Goal: Information Seeking & Learning: Learn about a topic

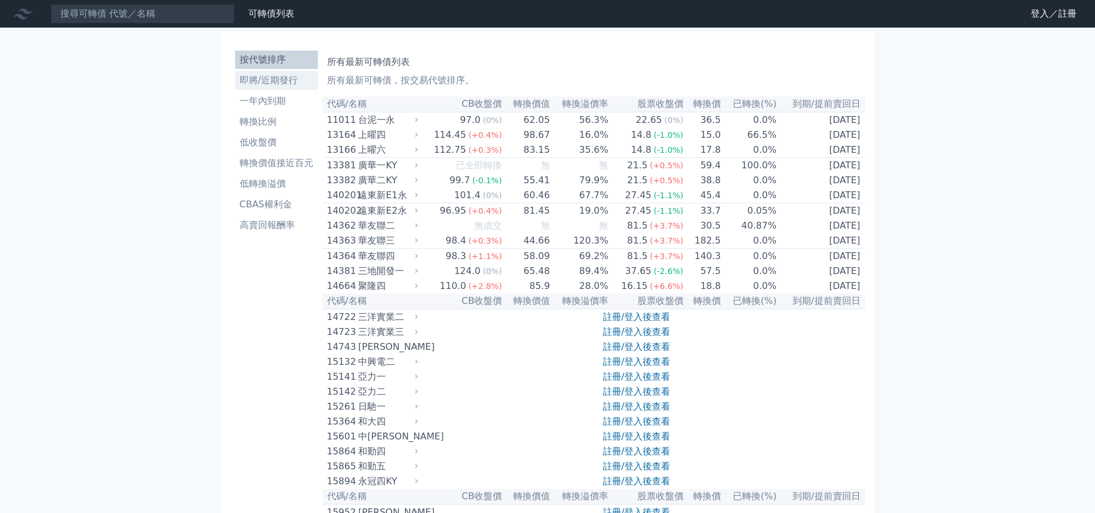
click at [235, 80] on li "即將/近期發行" at bounding box center [276, 81] width 83 height 14
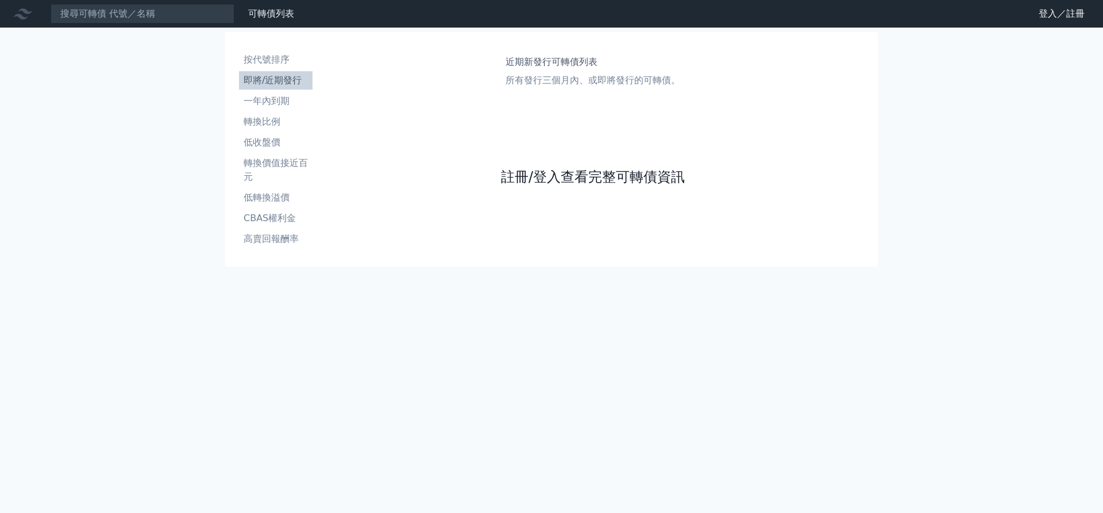
click at [550, 173] on link "註冊/登入查看完整可轉債資訊" at bounding box center [593, 177] width 184 height 18
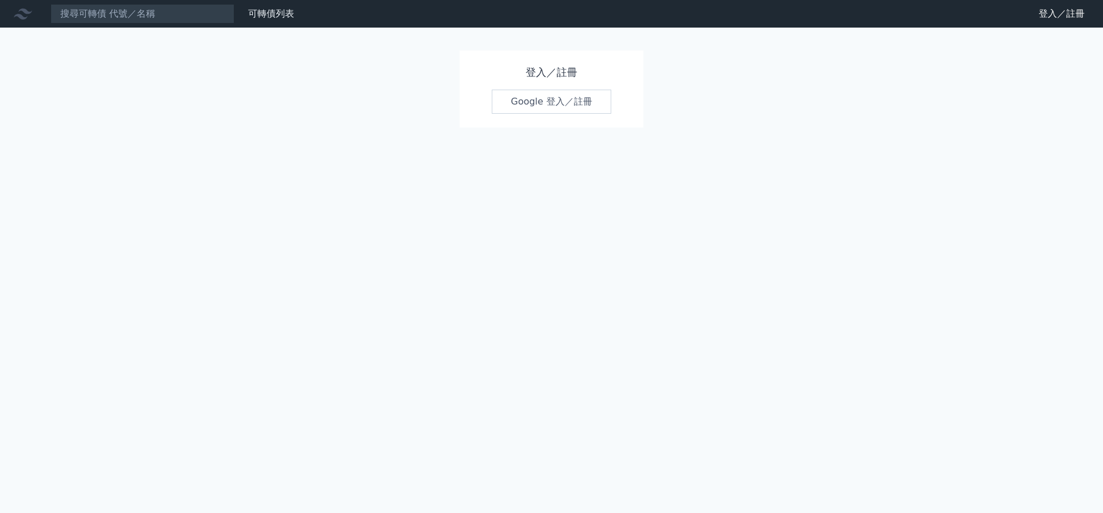
click at [537, 106] on link "Google 登入／註冊" at bounding box center [552, 102] width 120 height 24
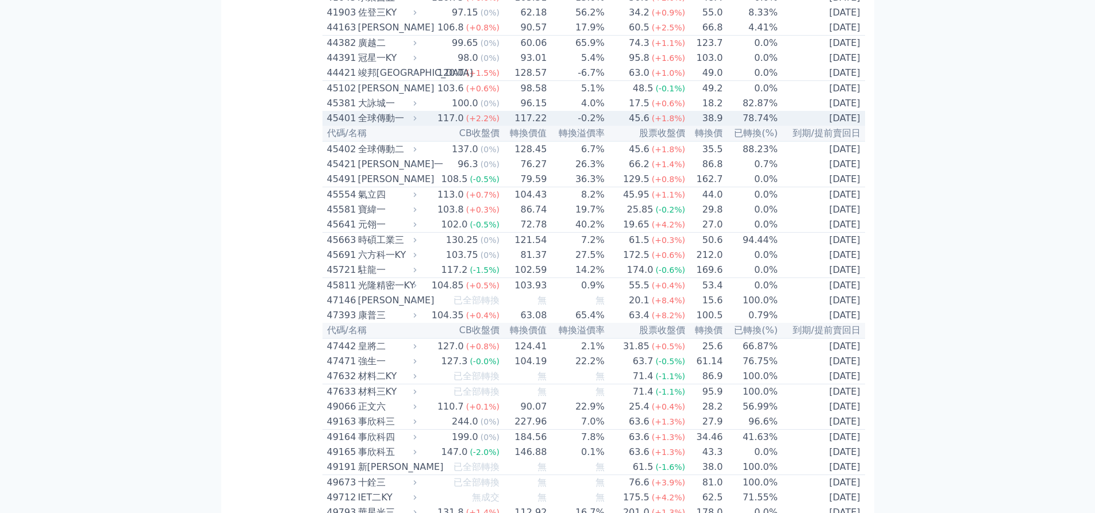
scroll to position [3149, 0]
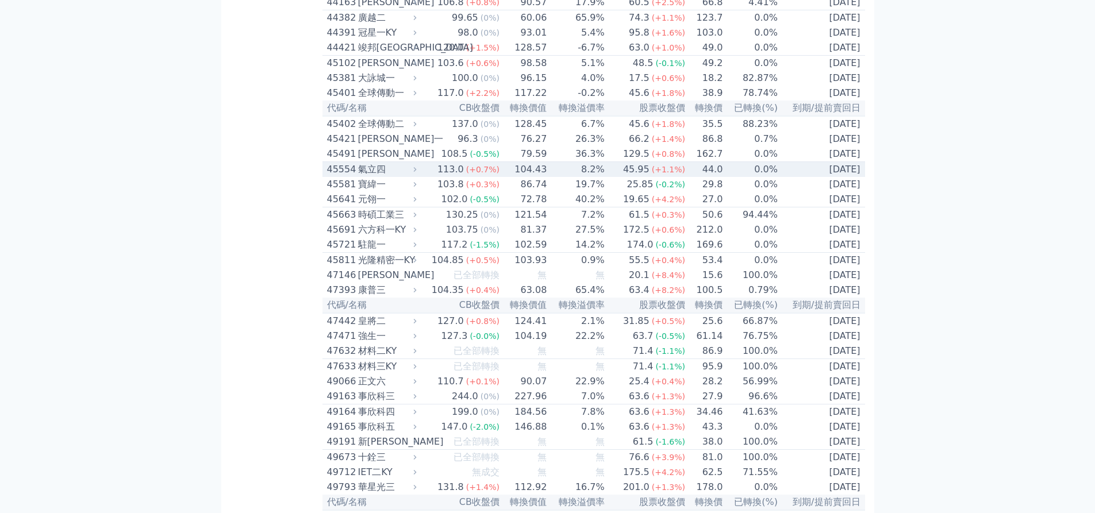
click at [652, 176] on div "45.95" at bounding box center [636, 170] width 31 height 14
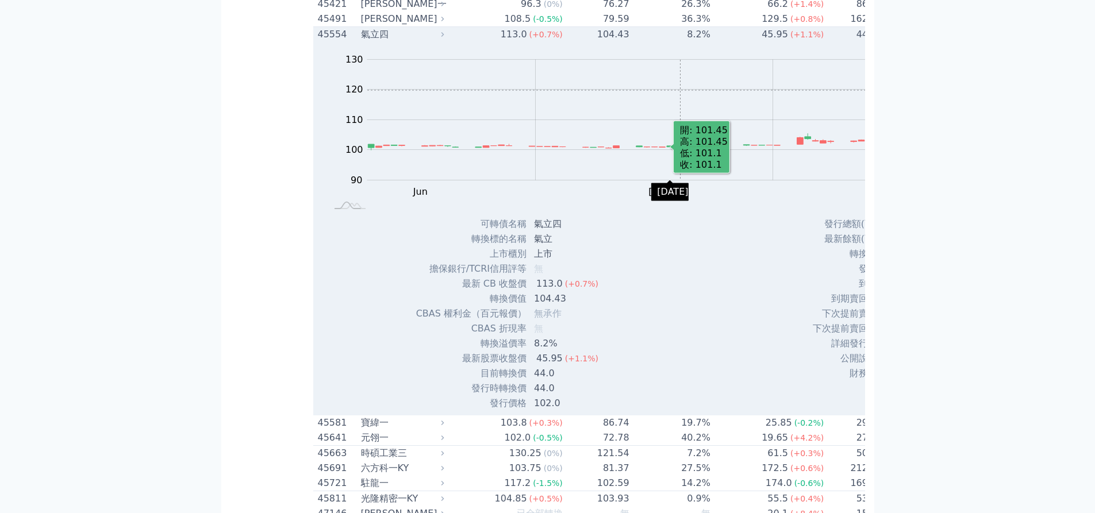
scroll to position [3264, 0]
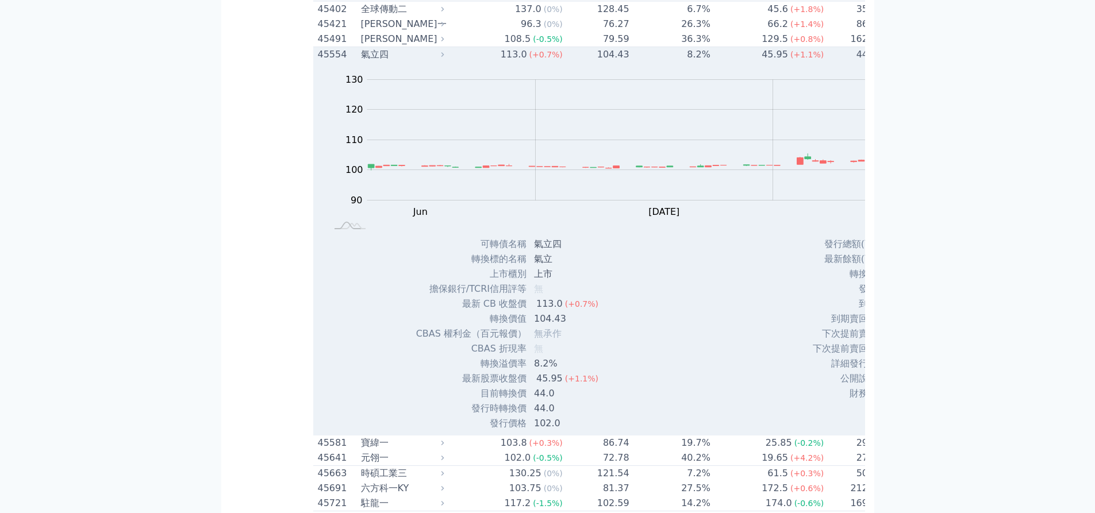
click at [361, 61] on div "氣立四" at bounding box center [401, 55] width 80 height 14
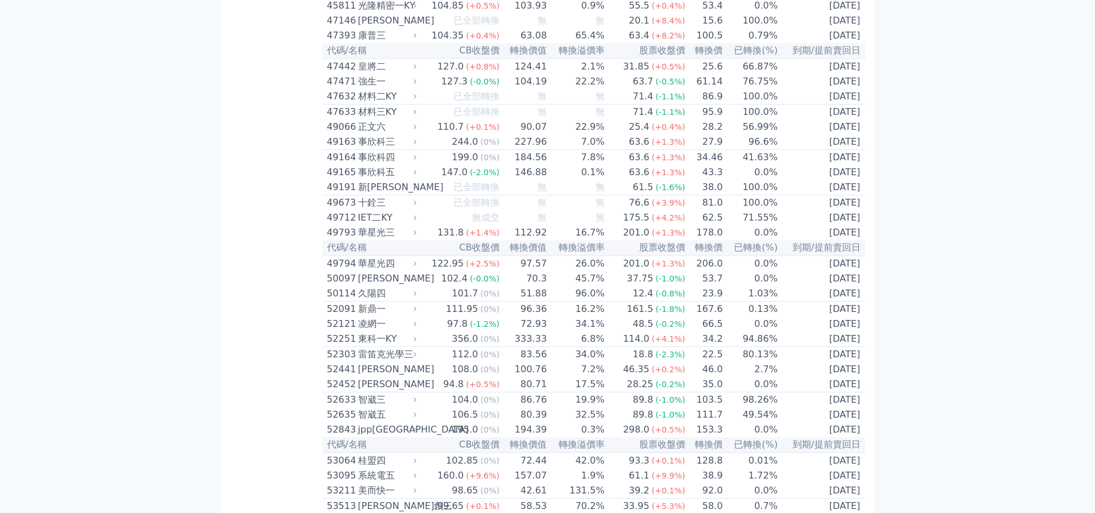
scroll to position [3379, 0]
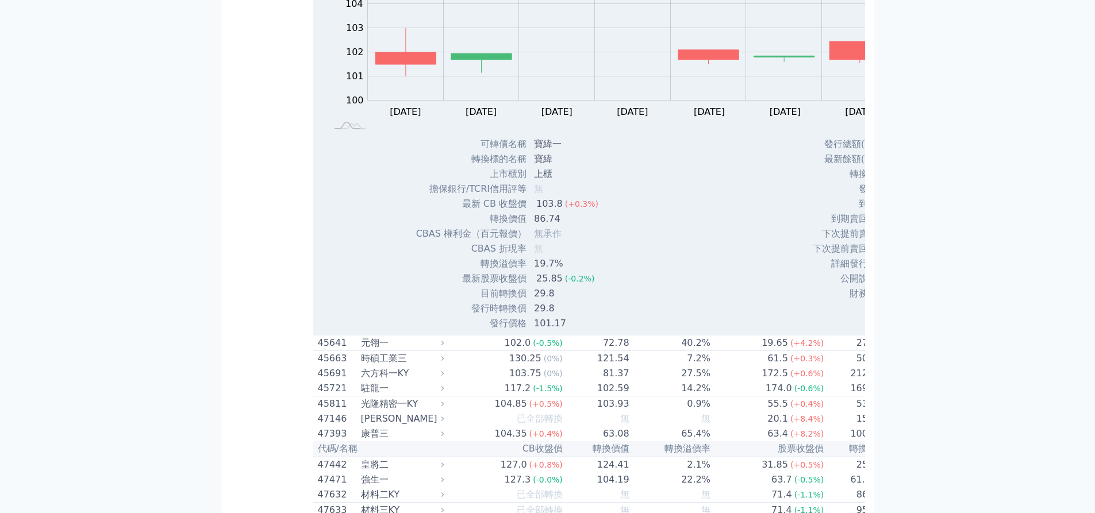
scroll to position [3437, 0]
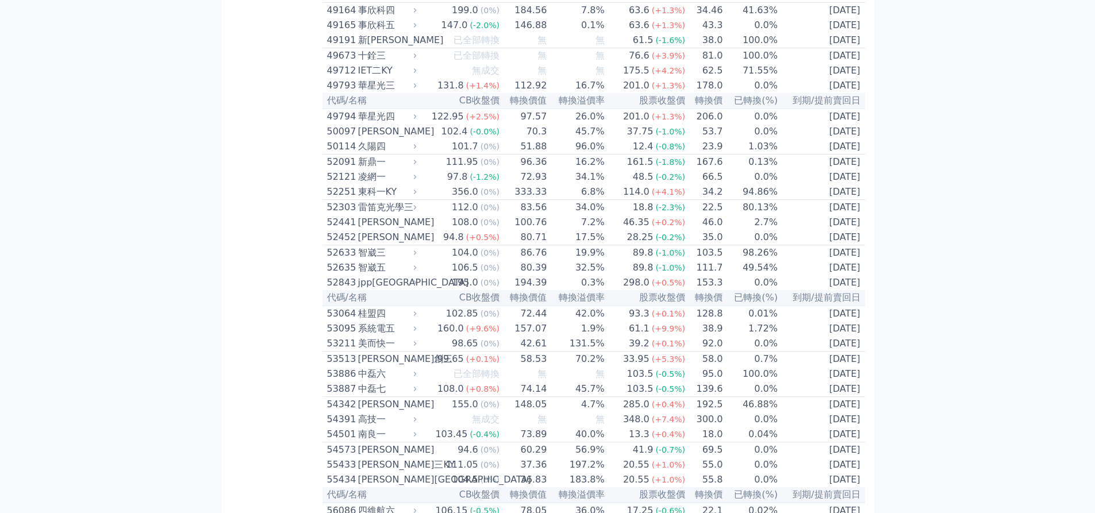
scroll to position [3551, 0]
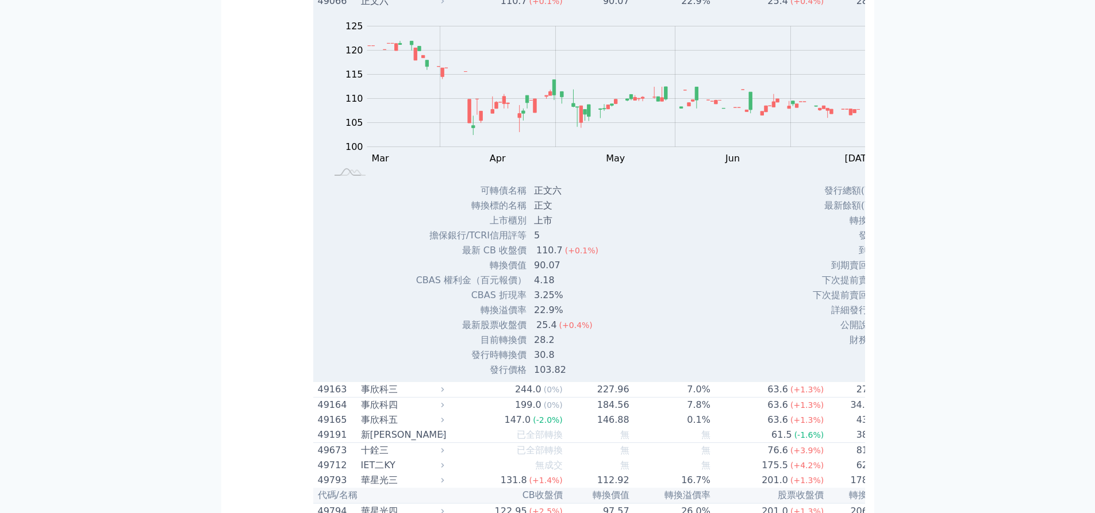
scroll to position [3494, 0]
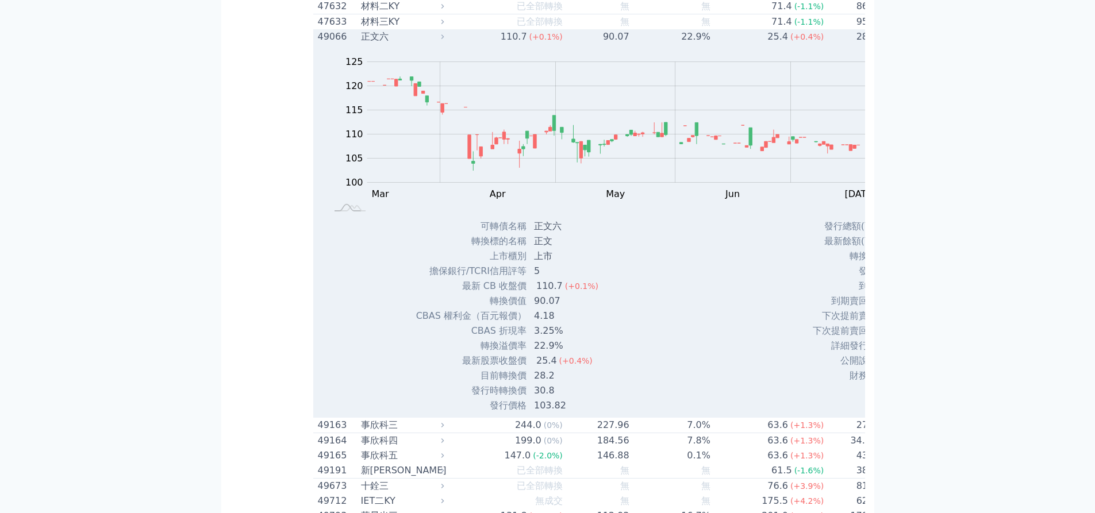
click at [824, 44] on td "28.2" at bounding box center [850, 36] width 53 height 15
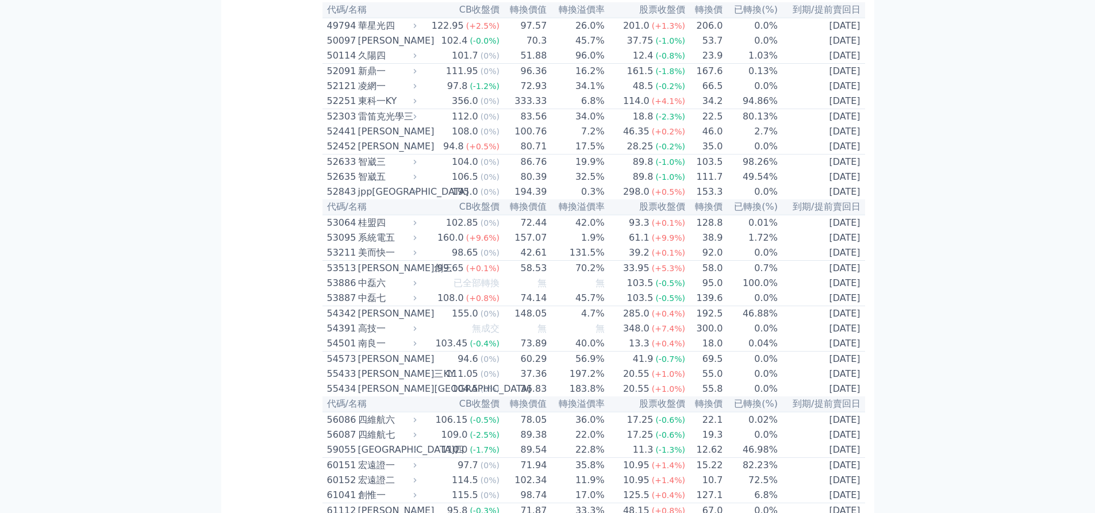
scroll to position [3666, 0]
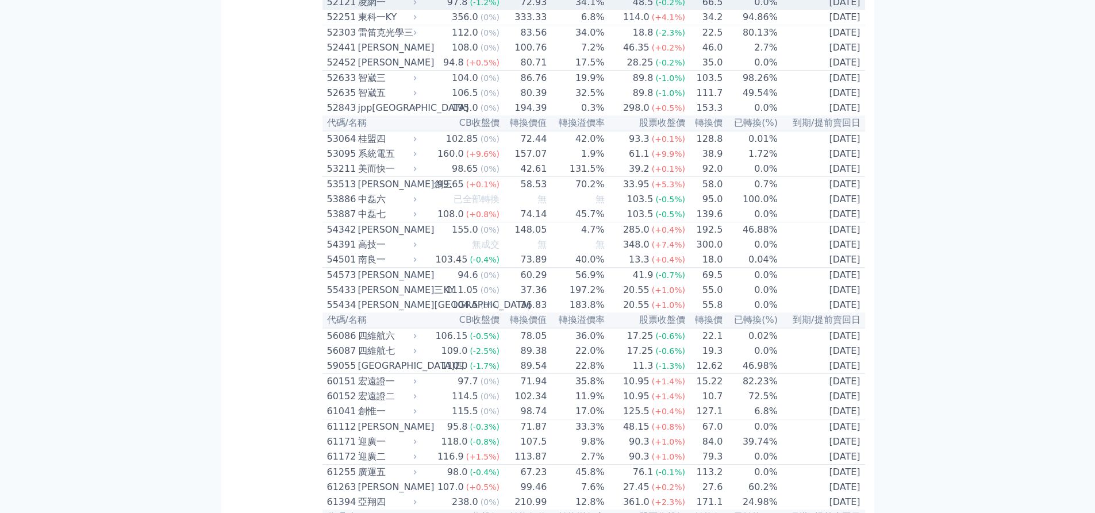
scroll to position [3724, 0]
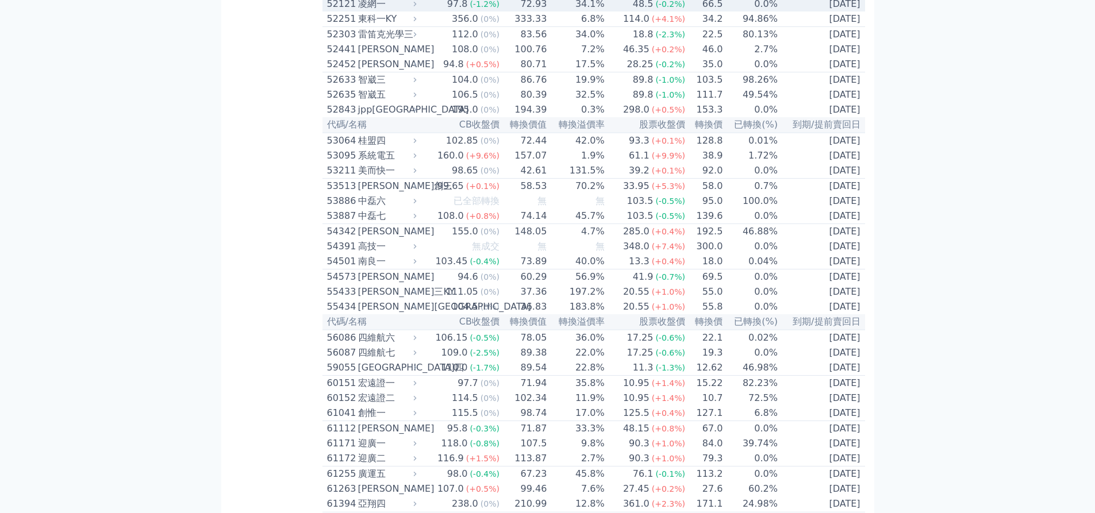
scroll to position [3781, 0]
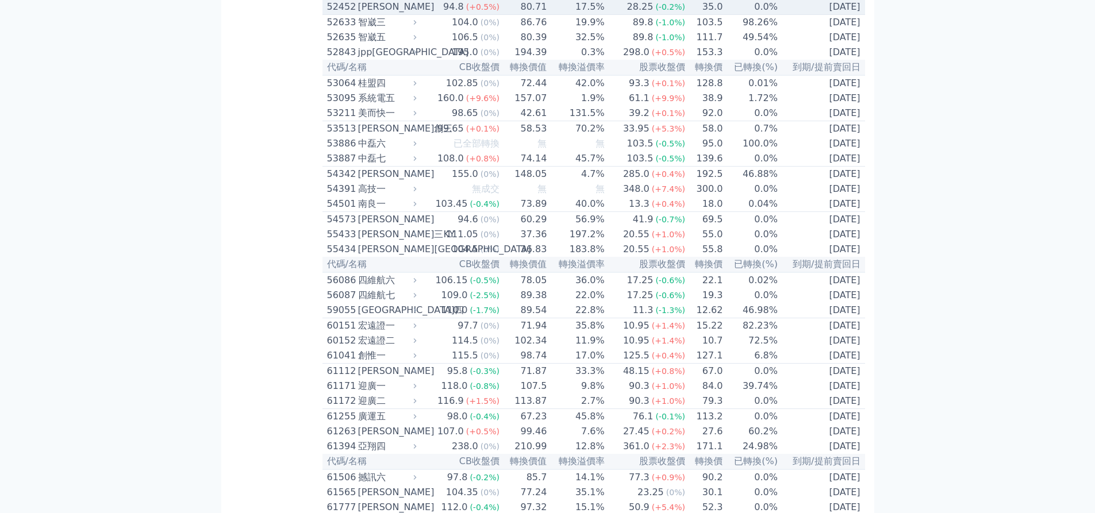
click at [723, 15] on td "35.0" at bounding box center [703, 7] width 37 height 16
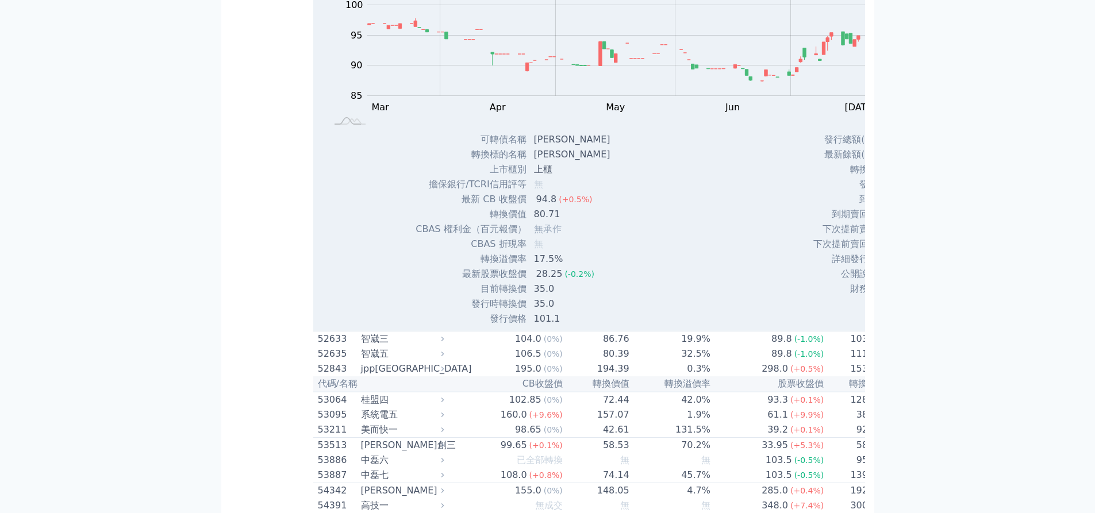
scroll to position [3839, 0]
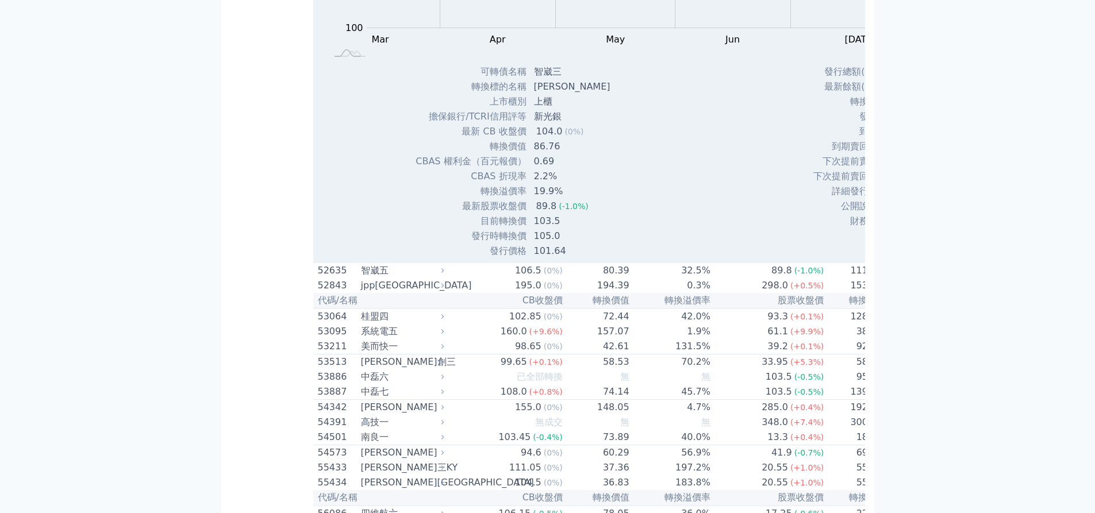
scroll to position [3896, 0]
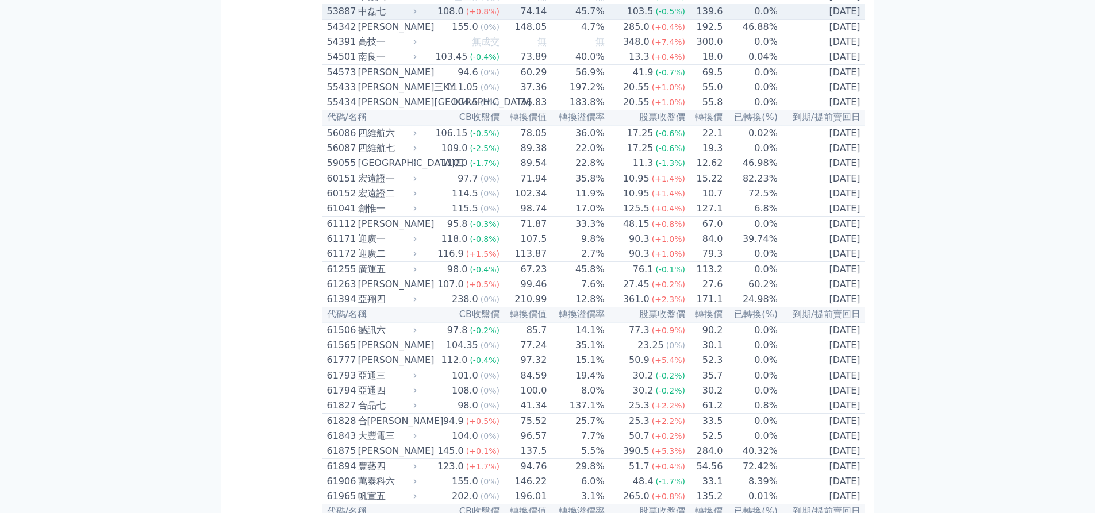
scroll to position [3954, 0]
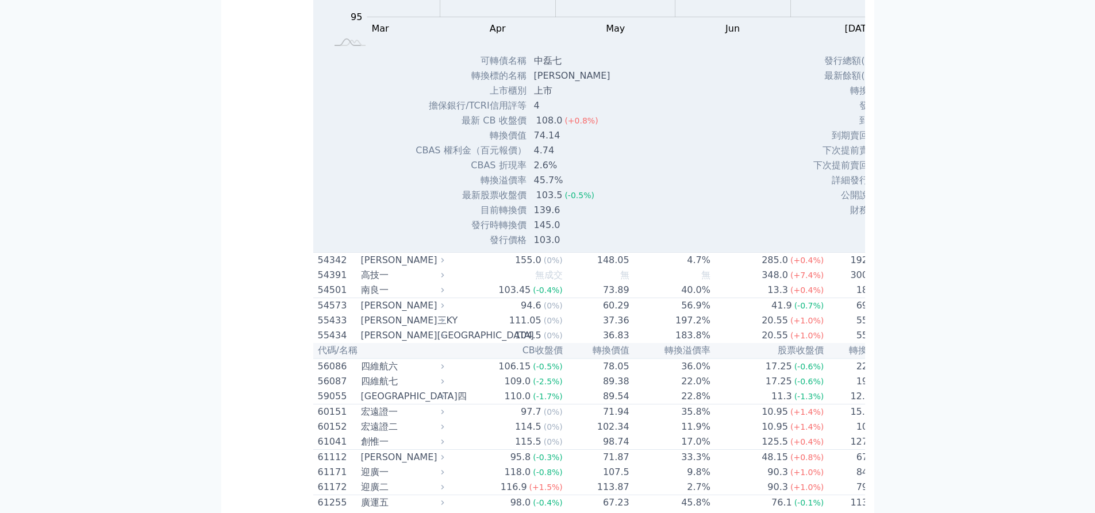
scroll to position [4126, 0]
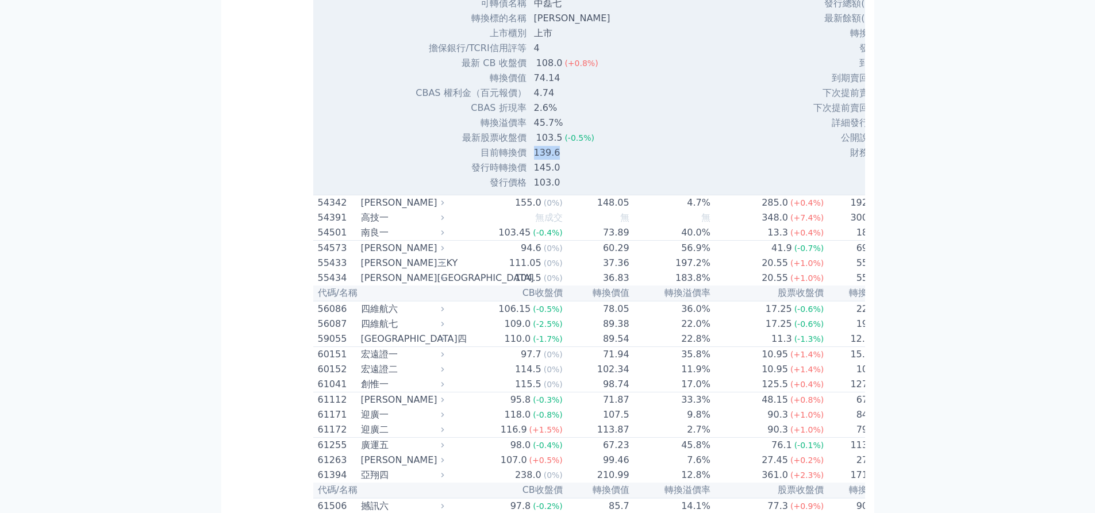
drag, startPoint x: 462, startPoint y: 446, endPoint x: 426, endPoint y: 446, distance: 35.6
click at [527, 160] on td "139.6" at bounding box center [573, 152] width 93 height 15
click at [533, 190] on div "Zoom Out 100 85 90 95 100 105 110 115 120 L Mar Apr May Jun [DATE] Aug Sep Oct …" at bounding box center [694, 5] width 763 height 369
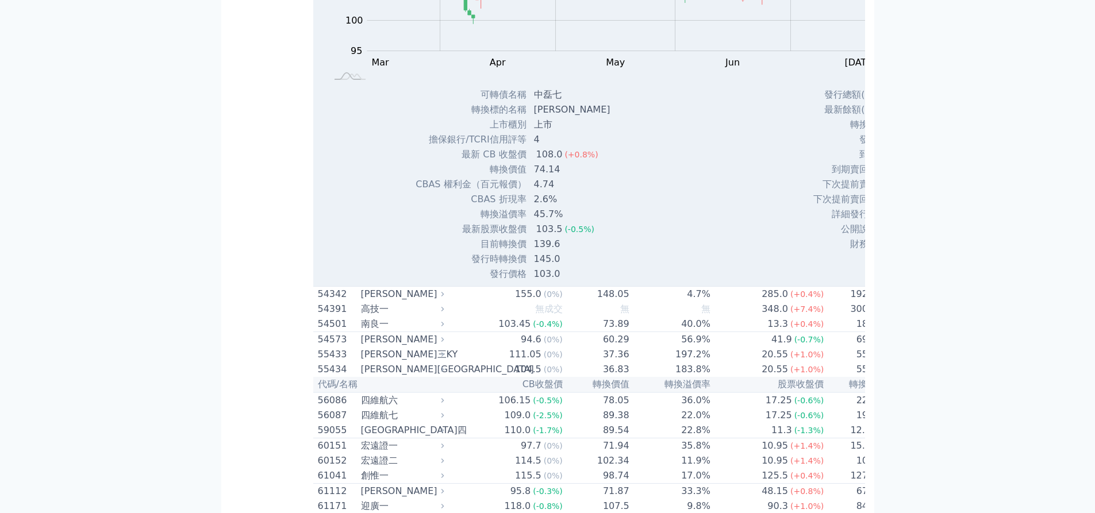
scroll to position [4011, 0]
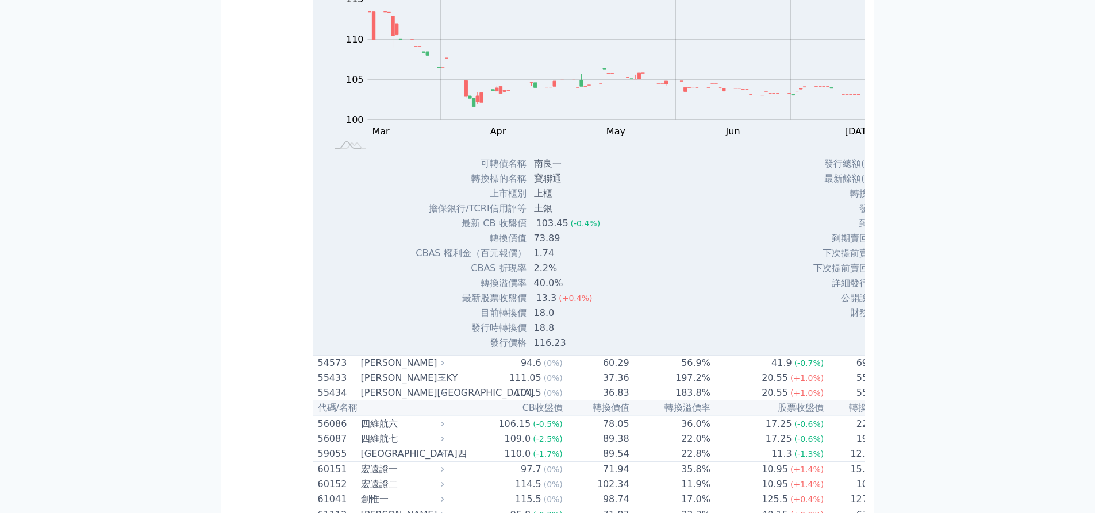
scroll to position [4069, 0]
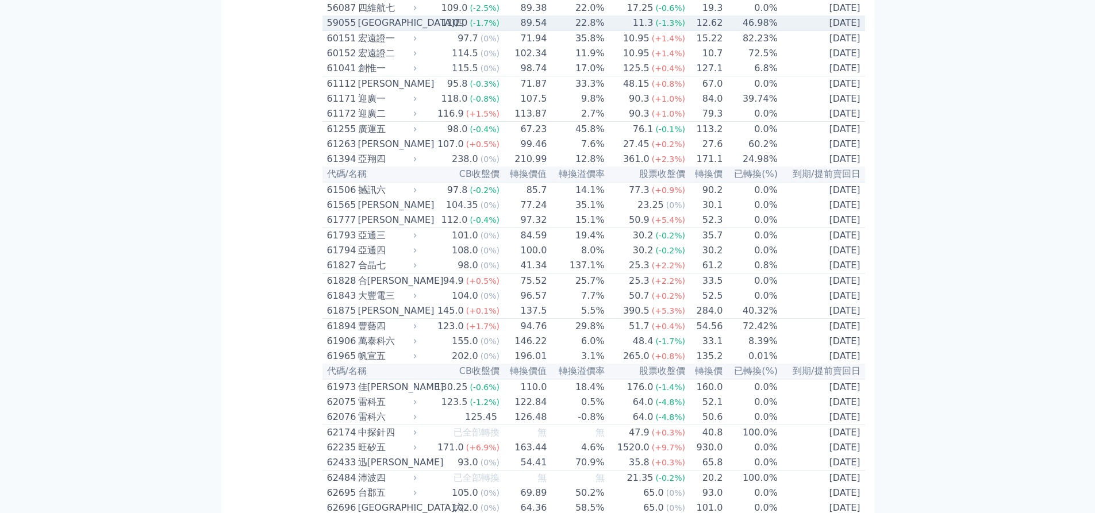
click at [723, 31] on td "12.62" at bounding box center [703, 24] width 37 height 16
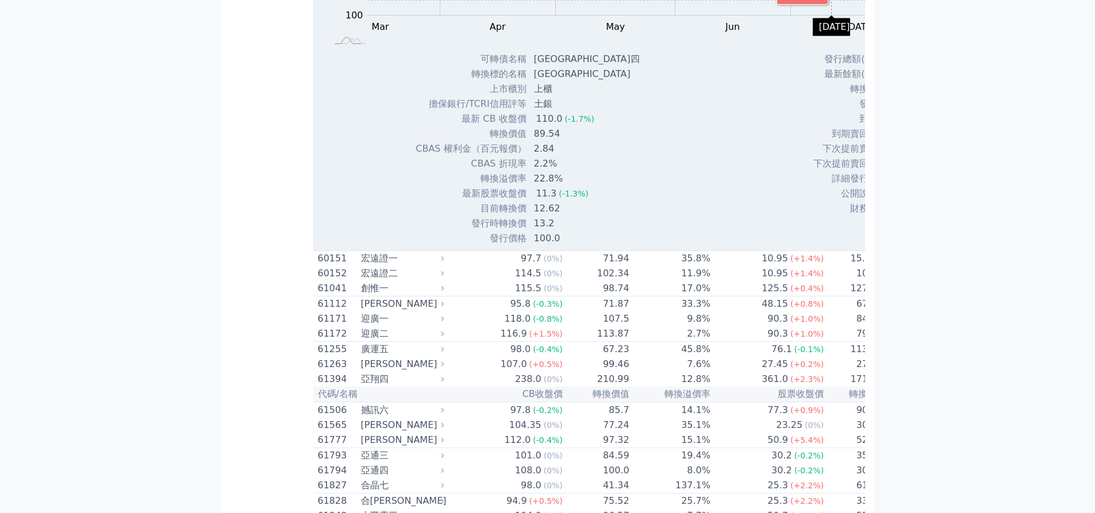
scroll to position [4241, 0]
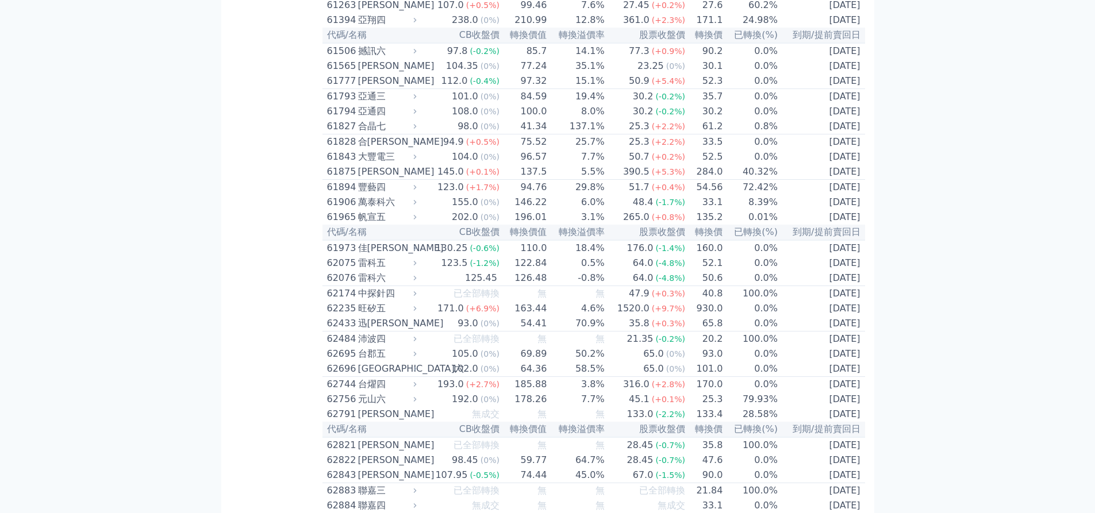
scroll to position [4183, 0]
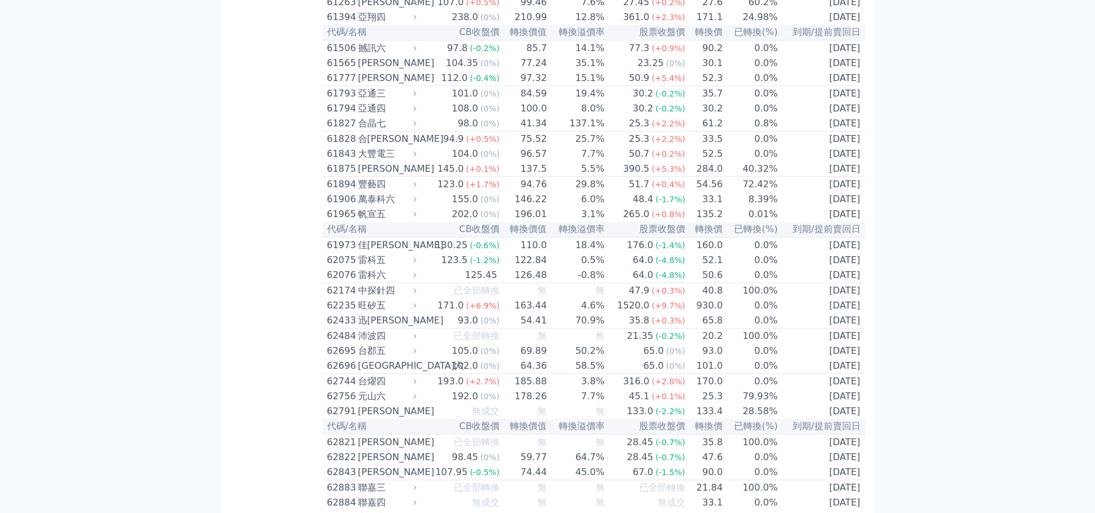
scroll to position [4241, 0]
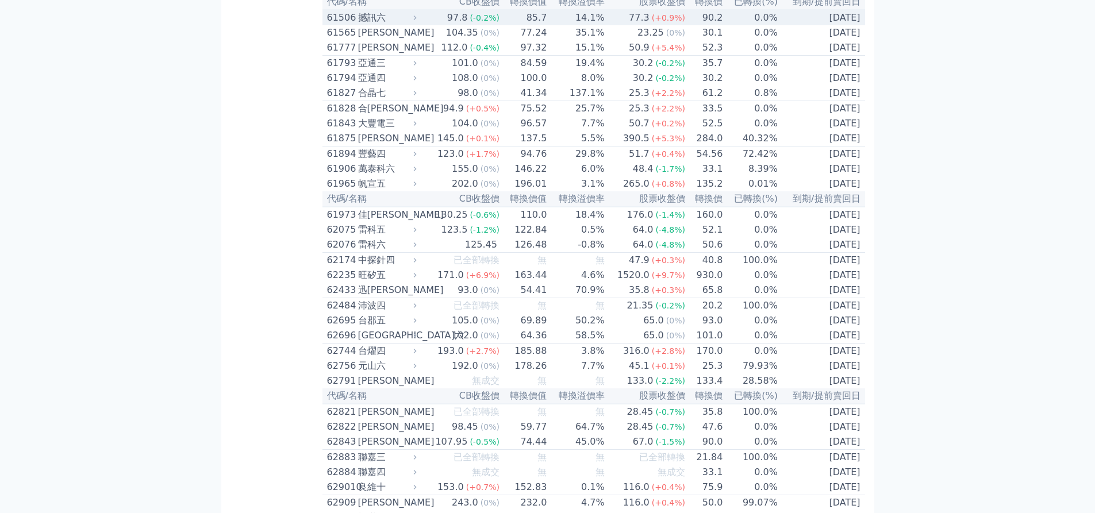
click at [723, 25] on td "90.2" at bounding box center [703, 18] width 37 height 16
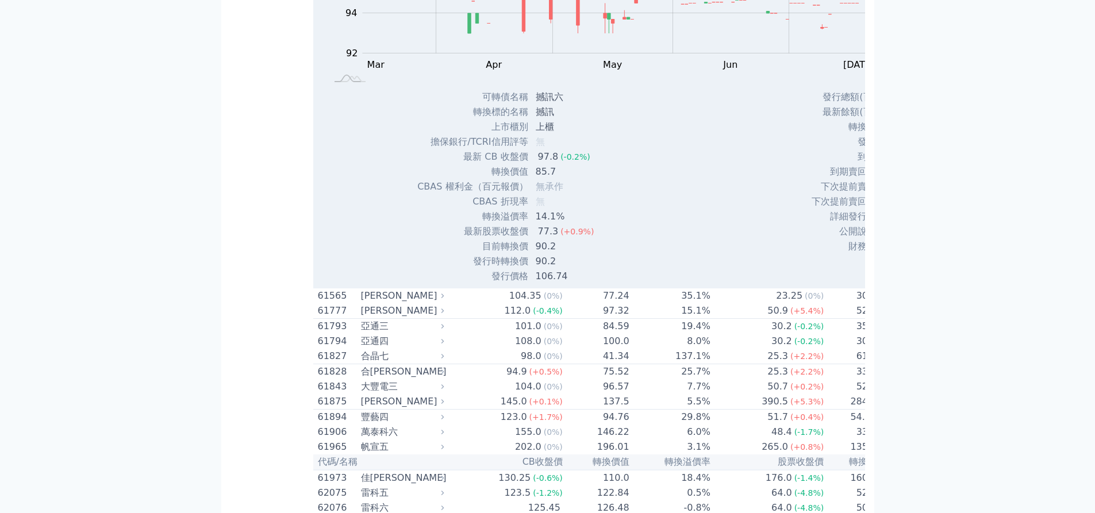
scroll to position [4356, 0]
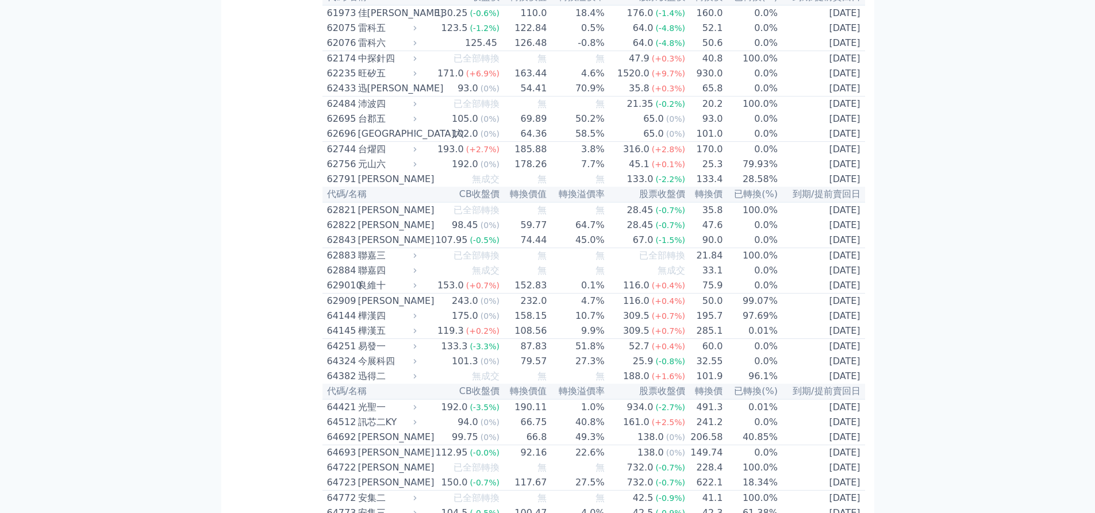
scroll to position [4471, 0]
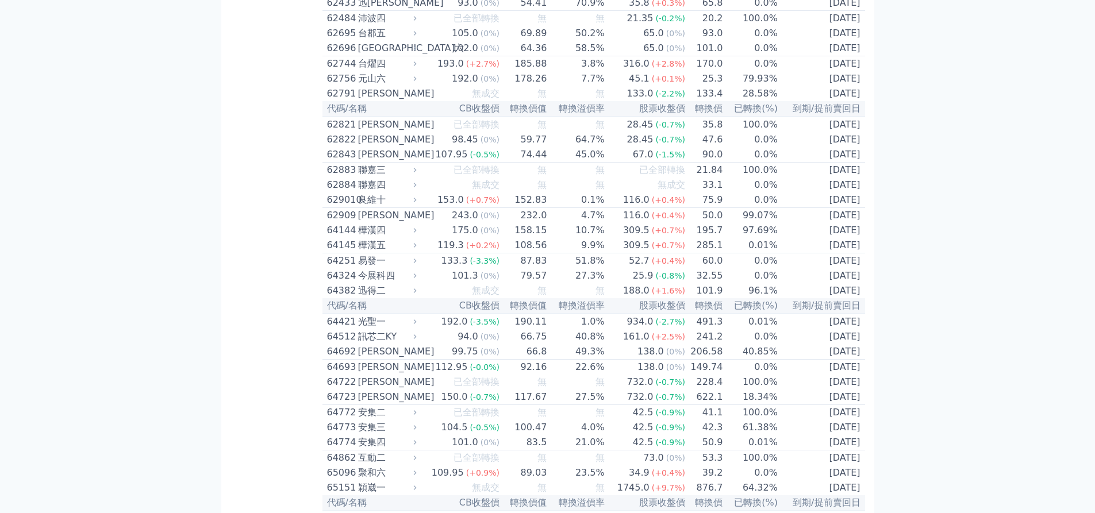
scroll to position [4586, 0]
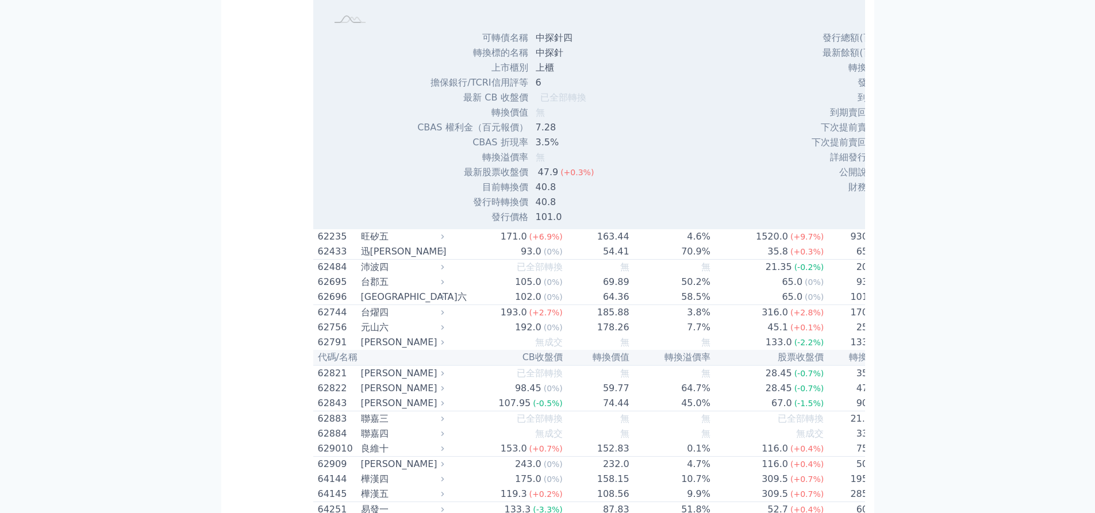
scroll to position [4643, 0]
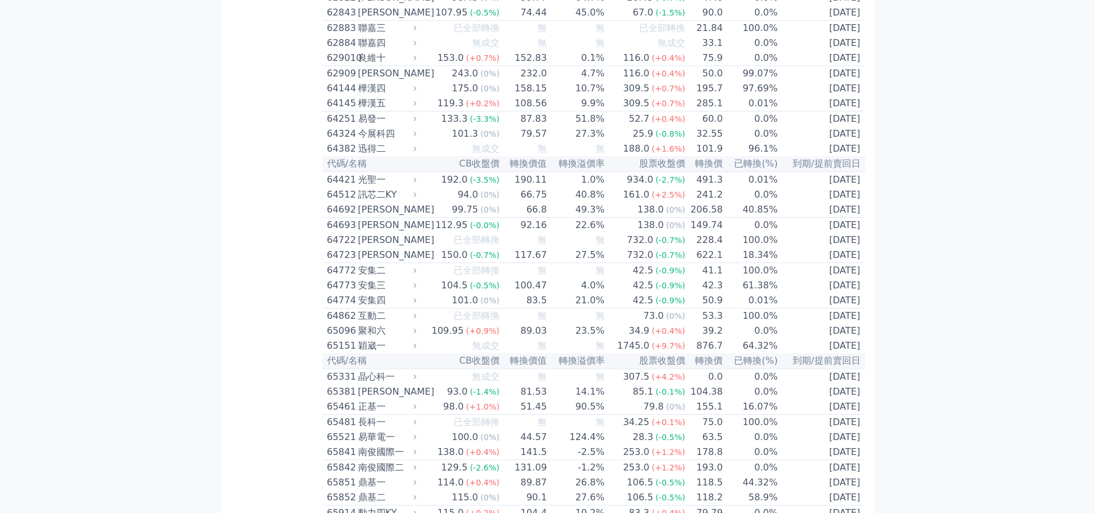
scroll to position [4701, 0]
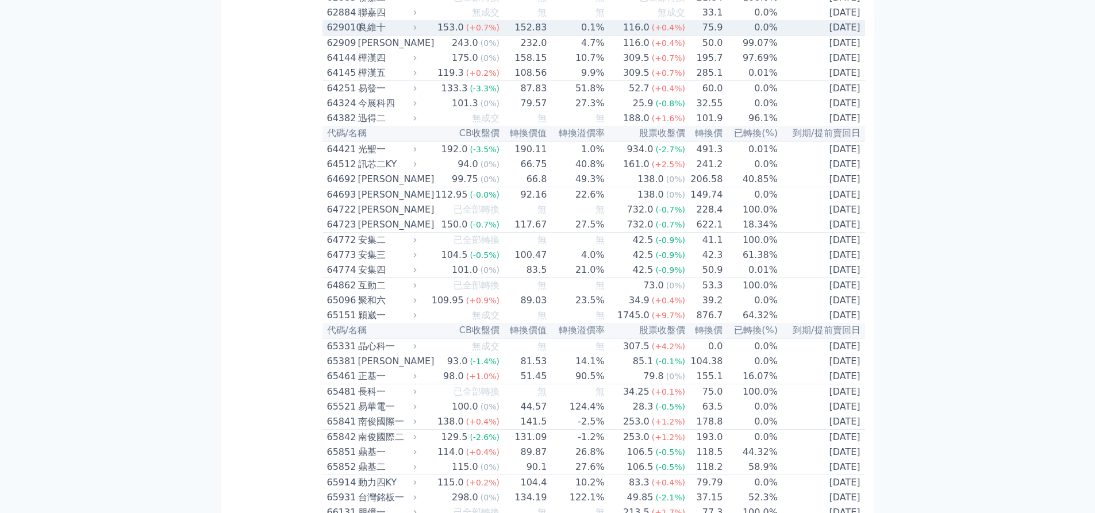
click at [723, 36] on td "75.9" at bounding box center [703, 28] width 37 height 16
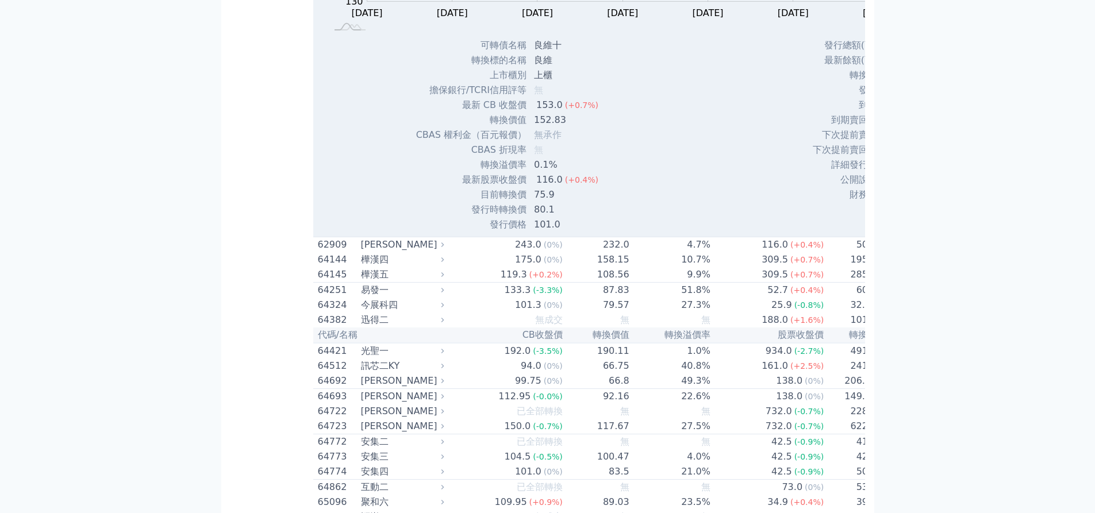
scroll to position [4873, 0]
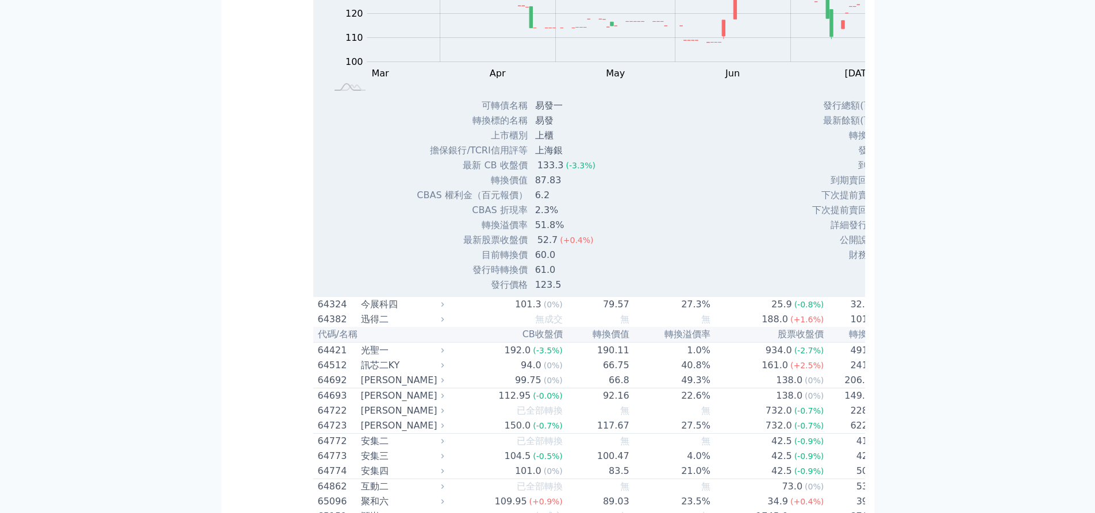
scroll to position [4930, 0]
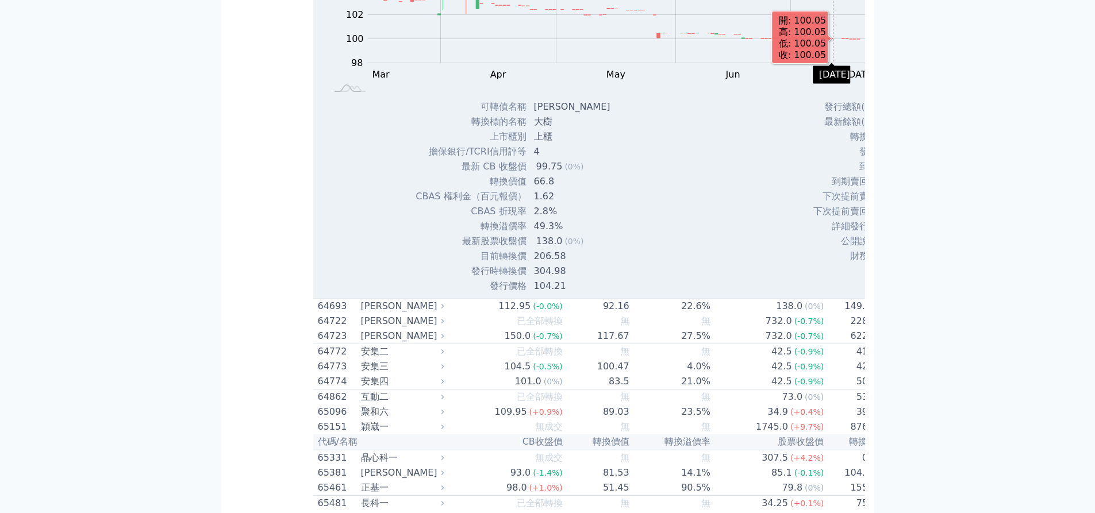
scroll to position [4988, 0]
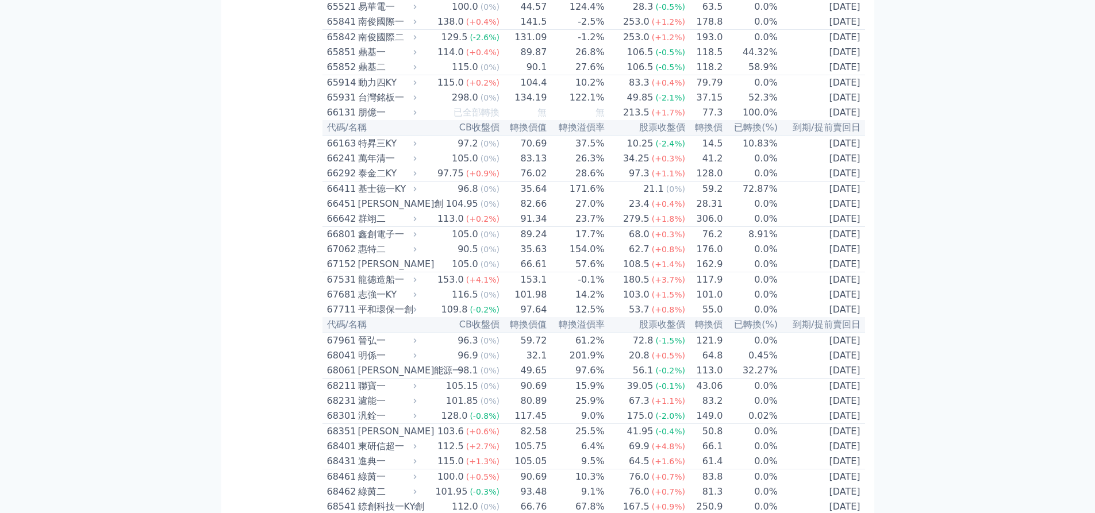
scroll to position [5103, 0]
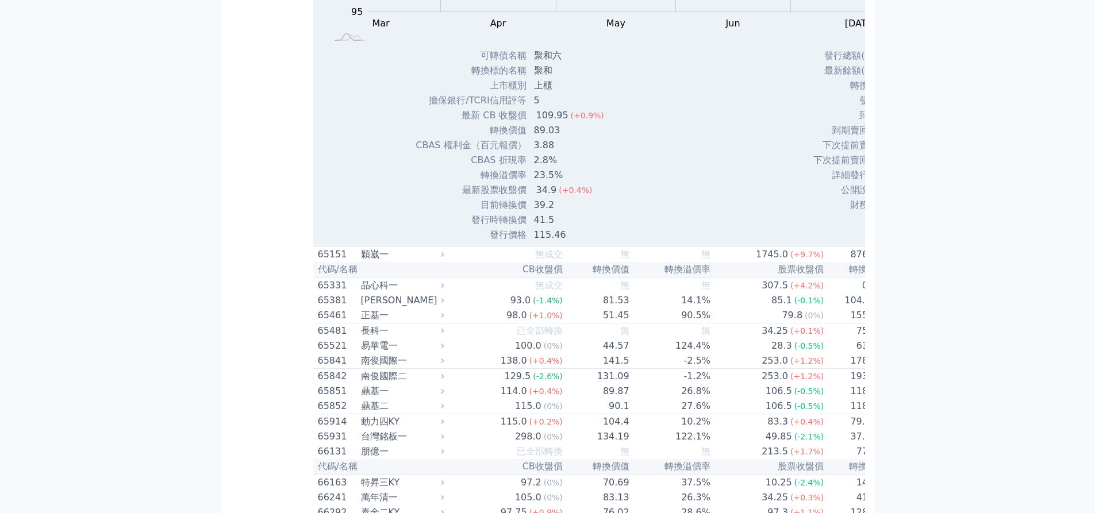
scroll to position [5160, 0]
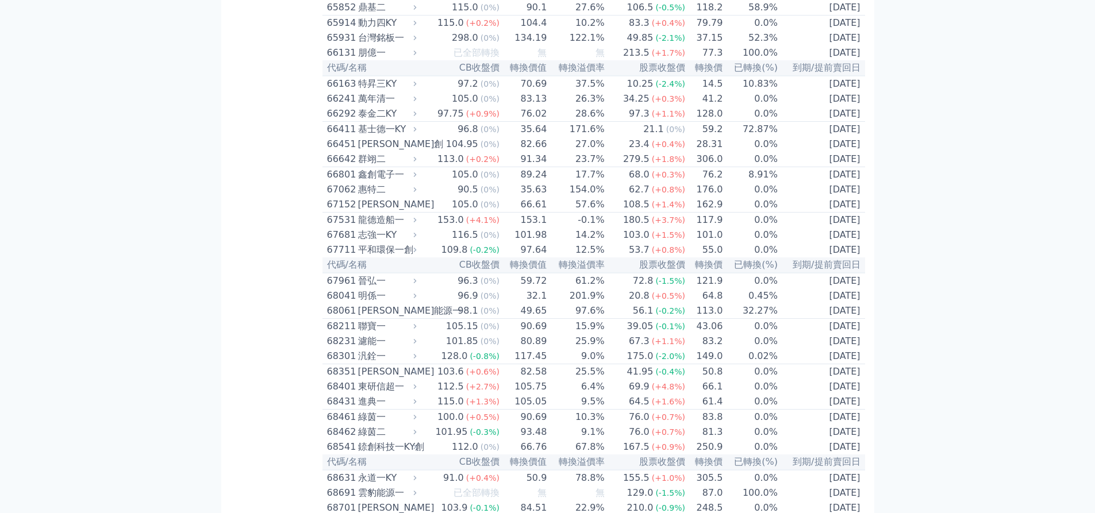
scroll to position [5218, 0]
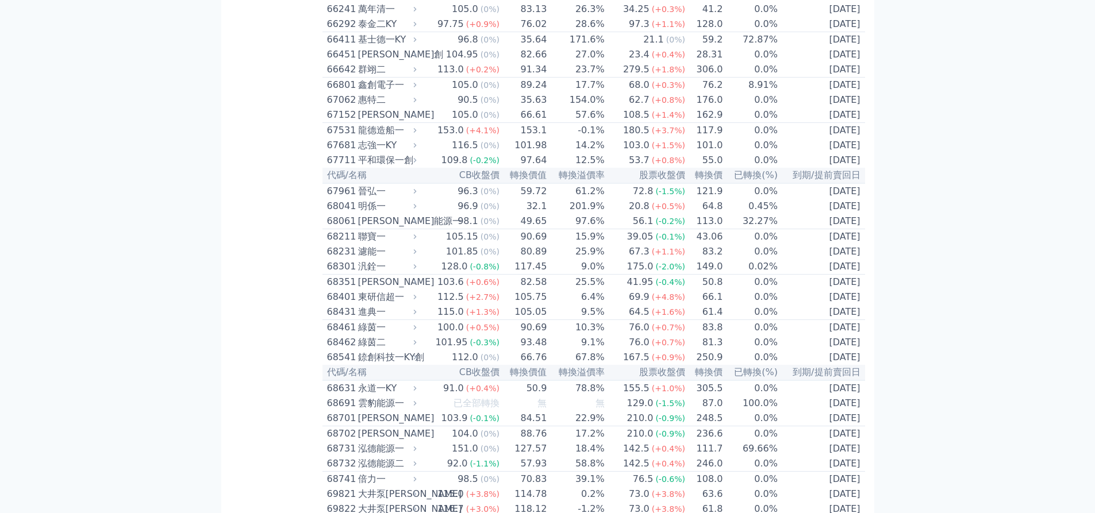
scroll to position [5275, 0]
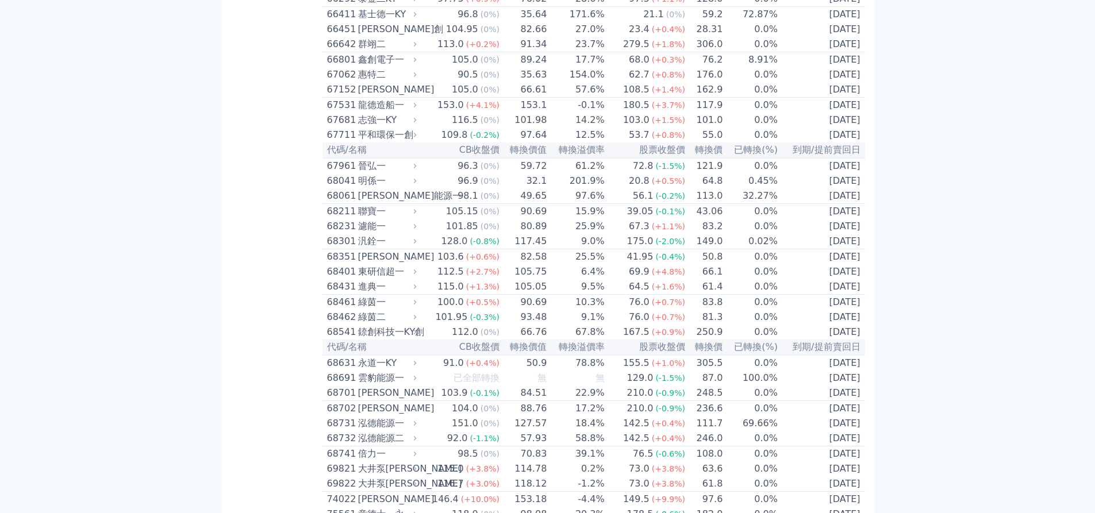
scroll to position [5333, 0]
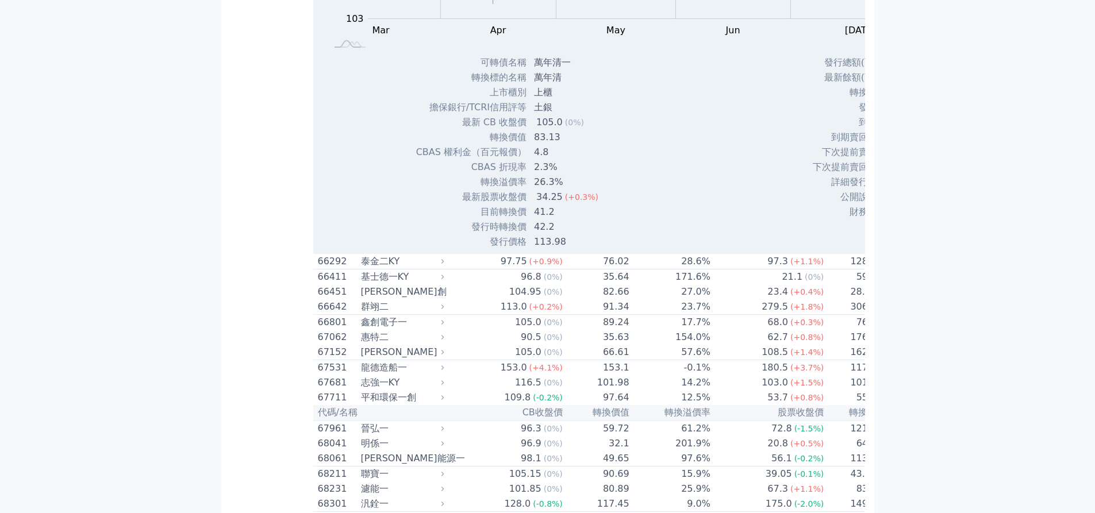
scroll to position [5448, 0]
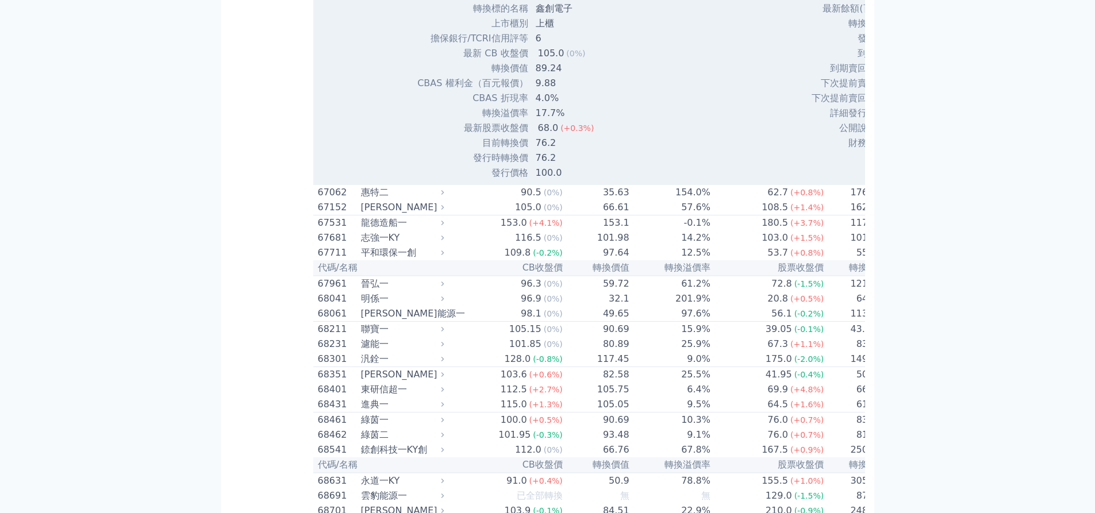
scroll to position [5562, 0]
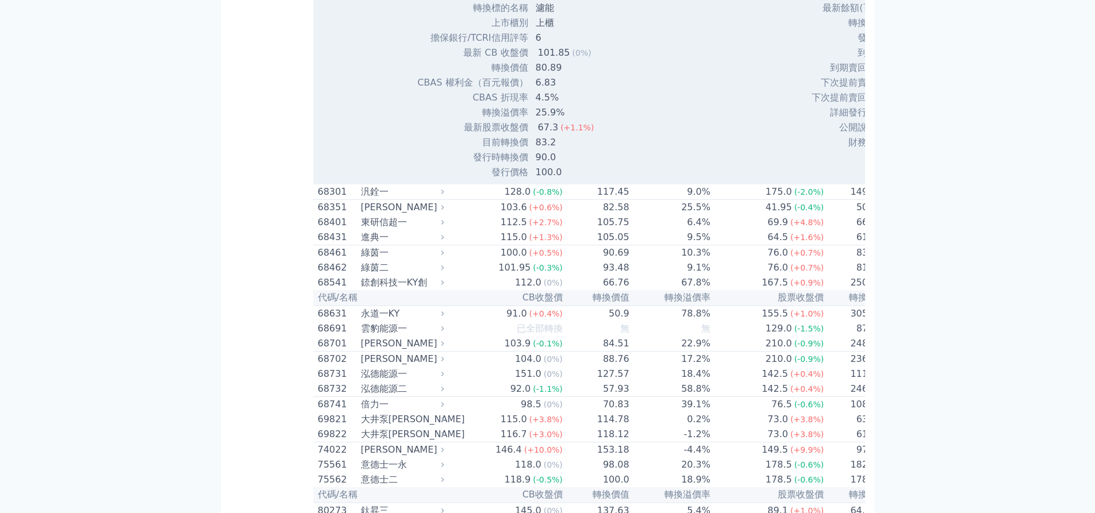
scroll to position [5735, 0]
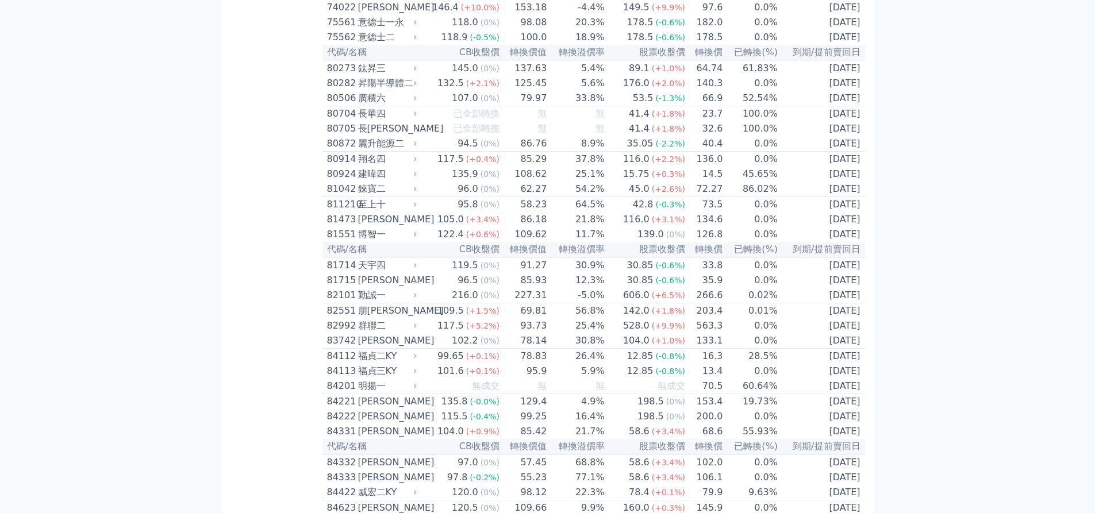
scroll to position [5792, 0]
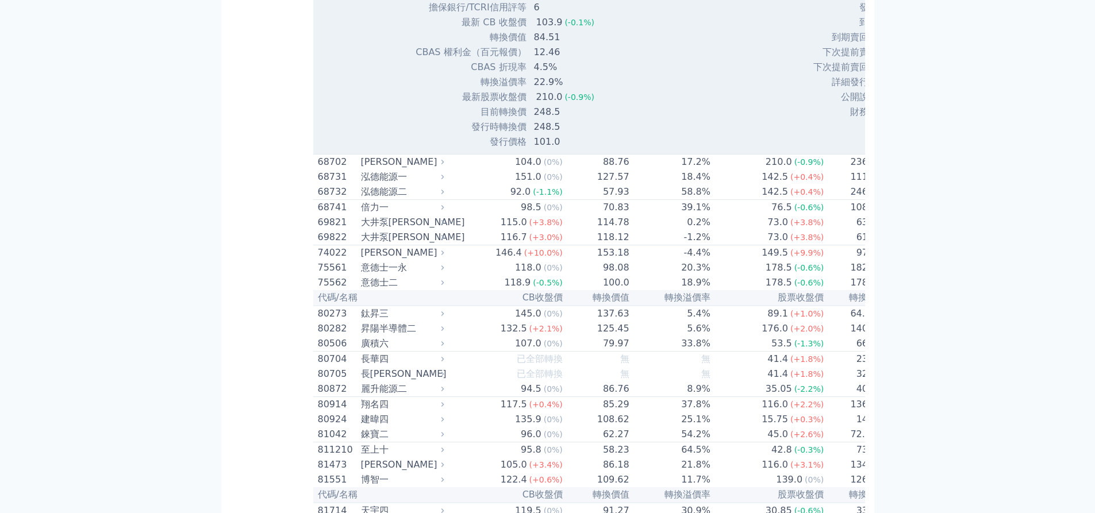
scroll to position [5907, 0]
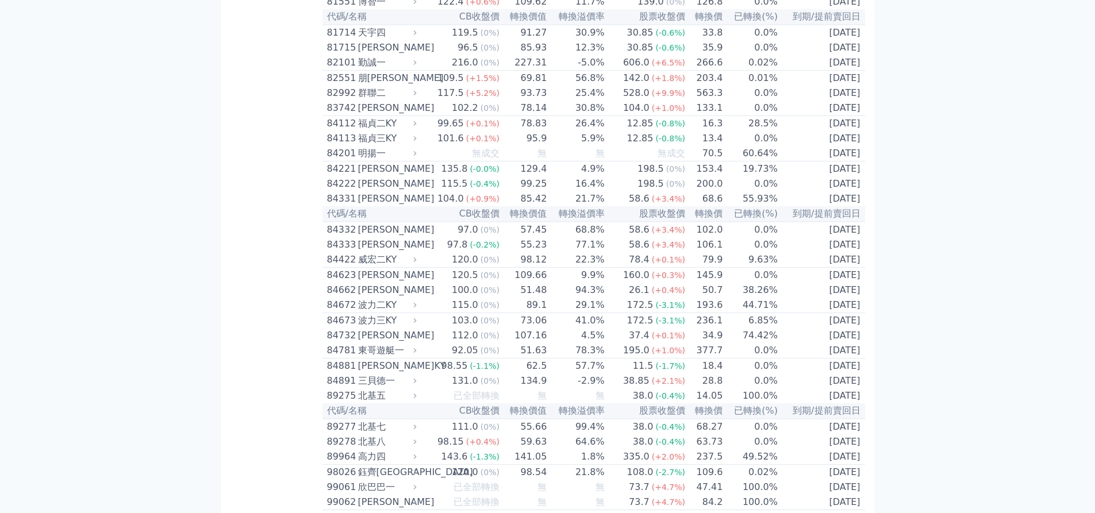
scroll to position [6022, 0]
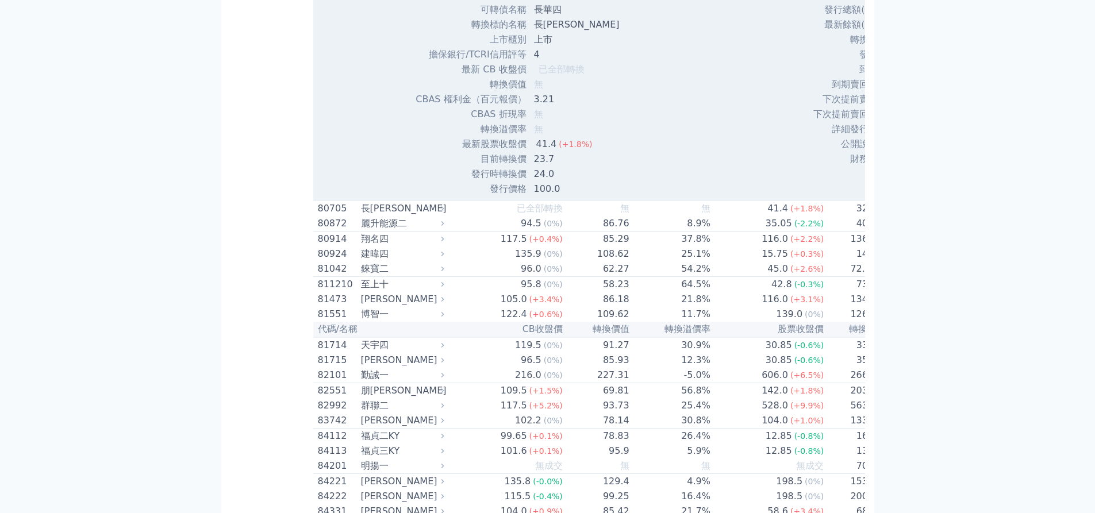
scroll to position [6137, 0]
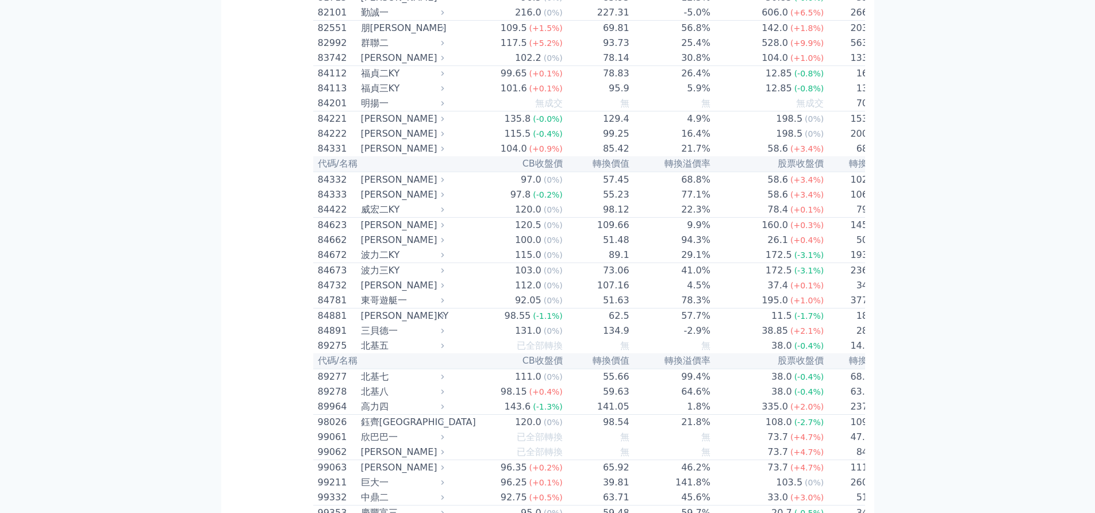
scroll to position [6424, 0]
drag, startPoint x: 443, startPoint y: 311, endPoint x: 434, endPoint y: 309, distance: 8.8
drag, startPoint x: 463, startPoint y: 392, endPoint x: 431, endPoint y: 390, distance: 31.7
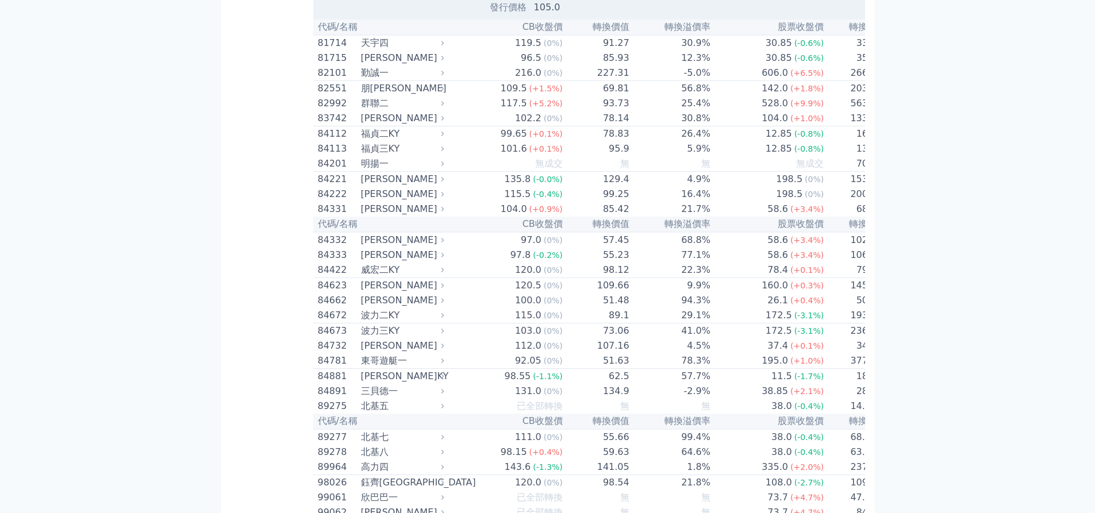
scroll to position [6252, 0]
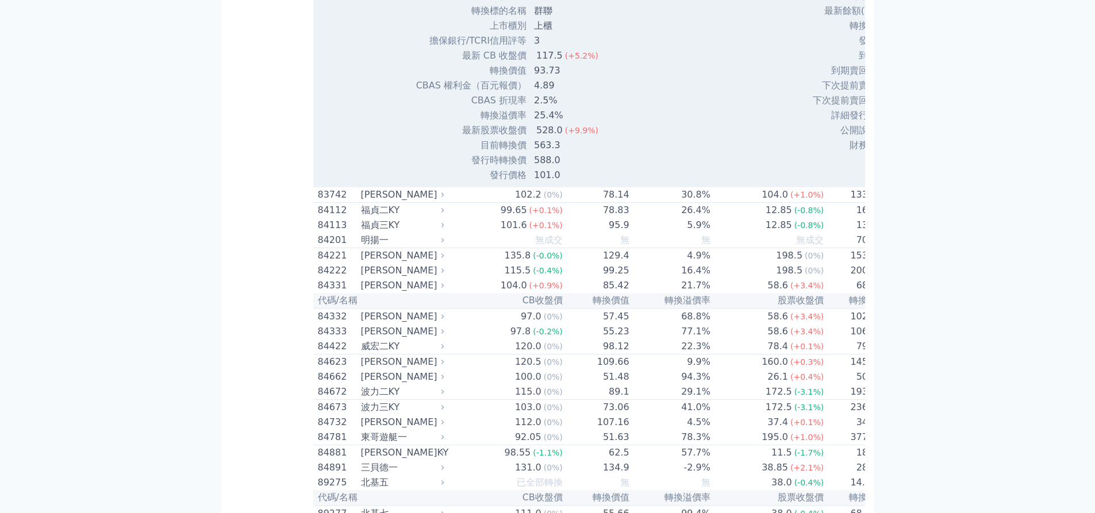
scroll to position [6367, 0]
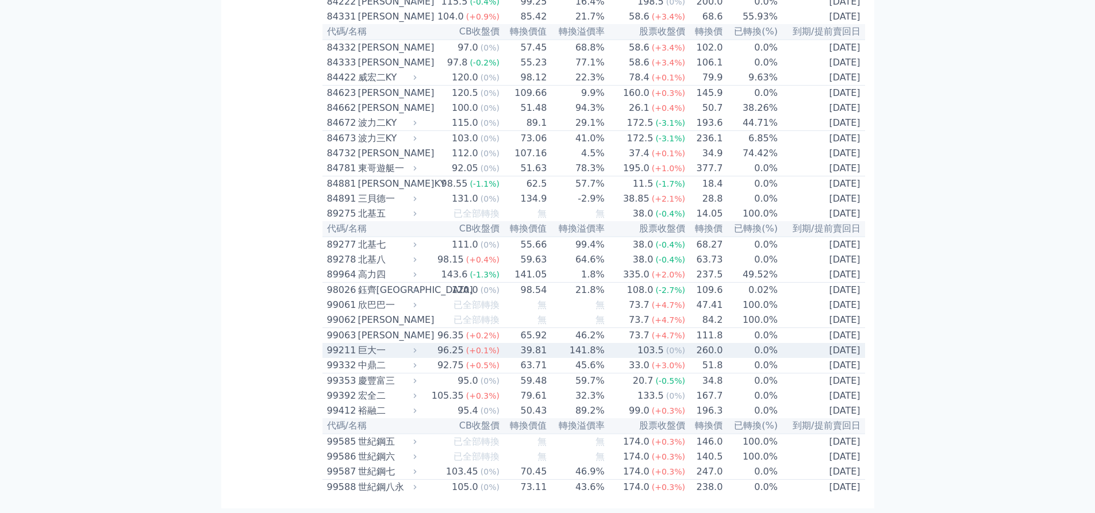
scroll to position [6681, 0]
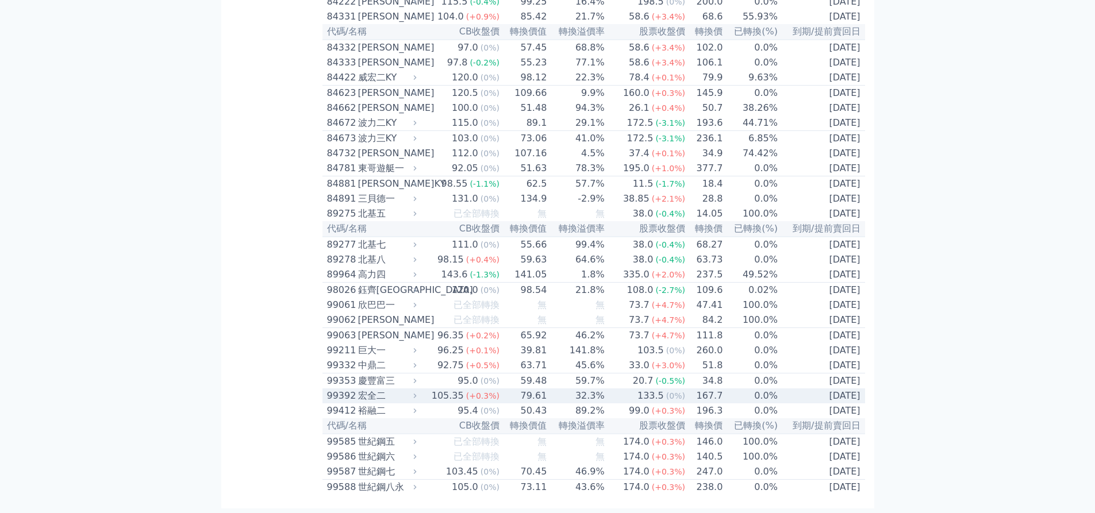
click at [723, 388] on td "167.7" at bounding box center [703, 395] width 37 height 15
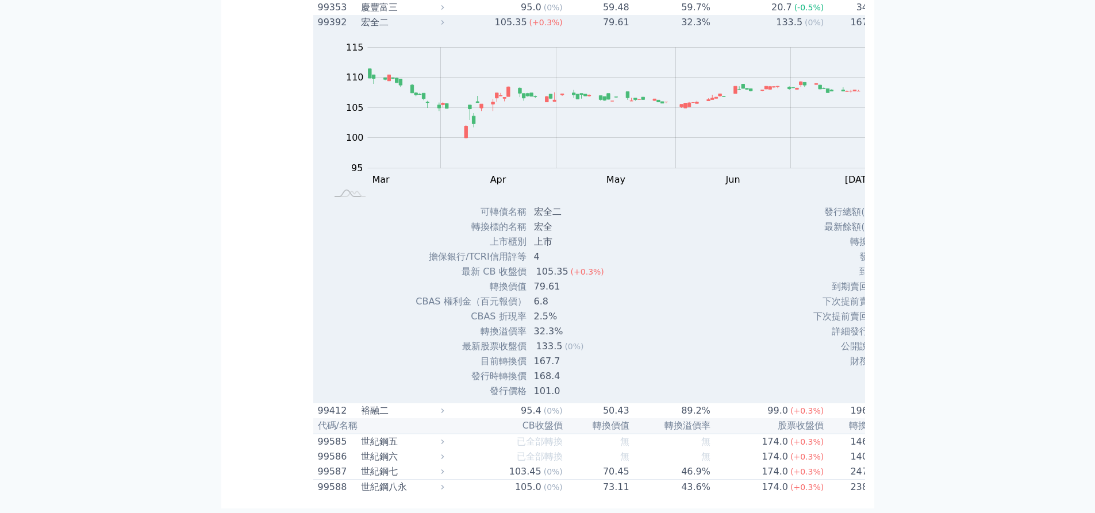
scroll to position [6853, 0]
click at [824, 30] on td "167.7" at bounding box center [850, 22] width 53 height 15
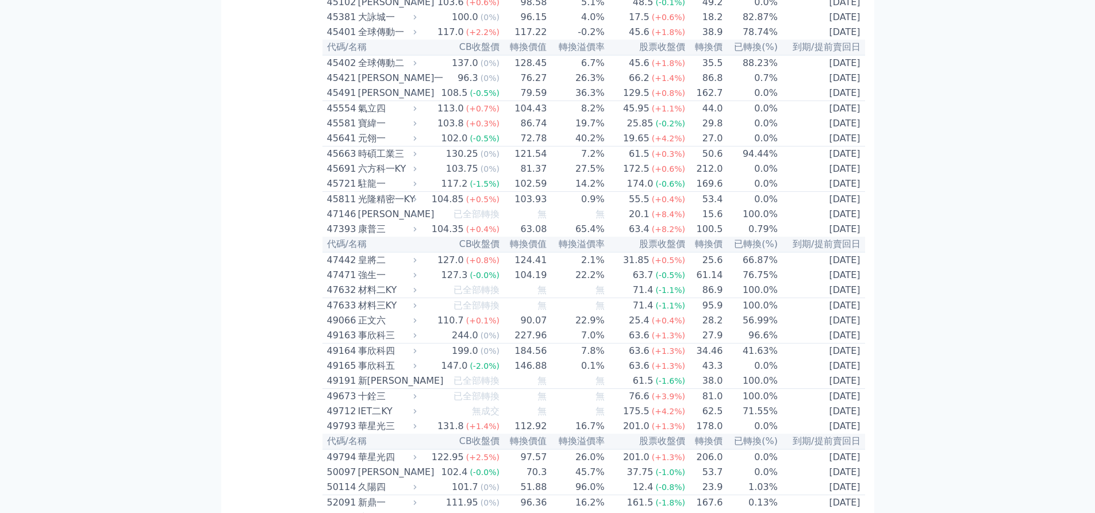
scroll to position [3061, 0]
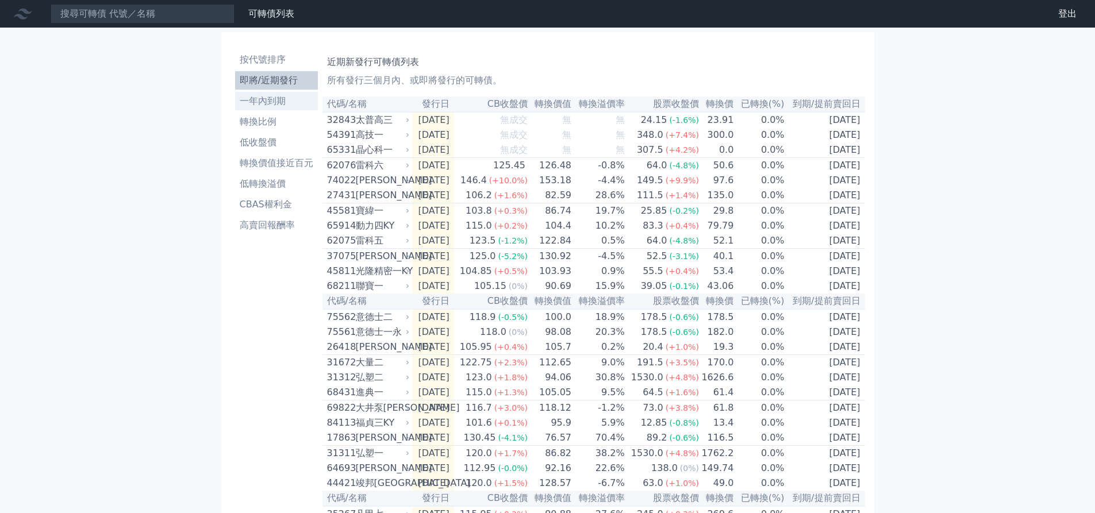
click at [235, 102] on li "一年內到期" at bounding box center [276, 101] width 83 height 14
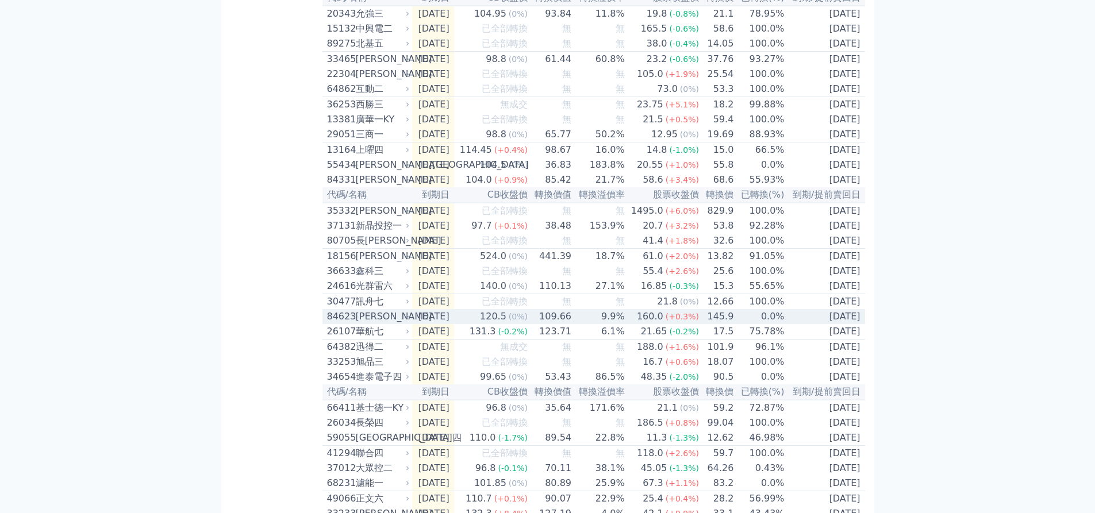
scroll to position [919, 0]
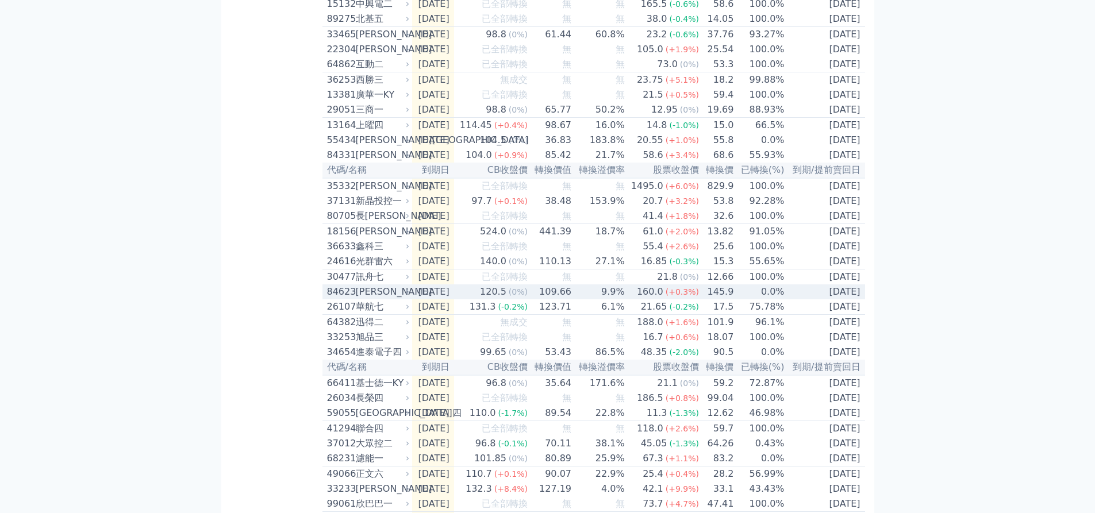
click at [491, 299] on div "120.5" at bounding box center [492, 292] width 31 height 14
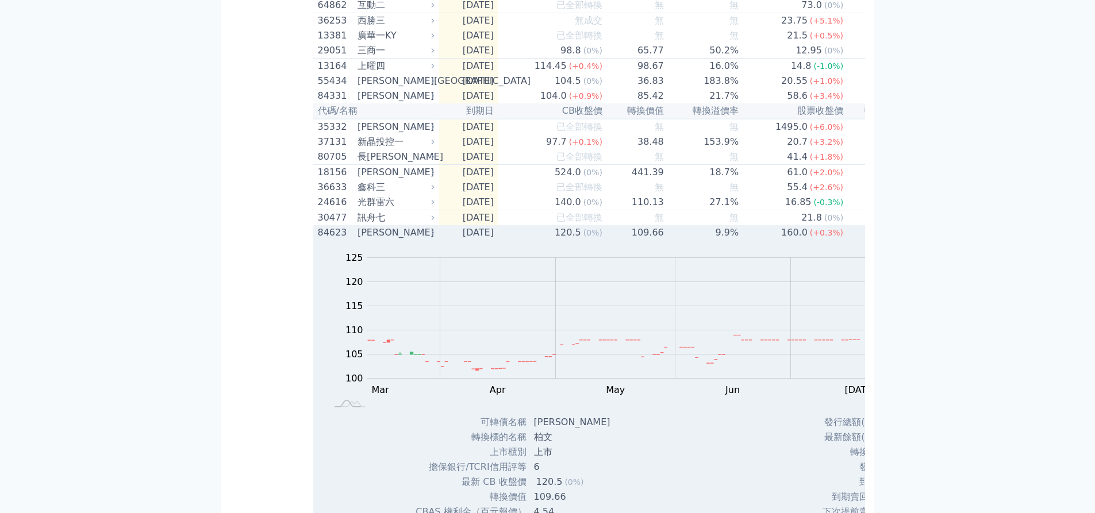
scroll to position [977, 0]
click at [603, 242] on td "109.66" at bounding box center [633, 234] width 61 height 15
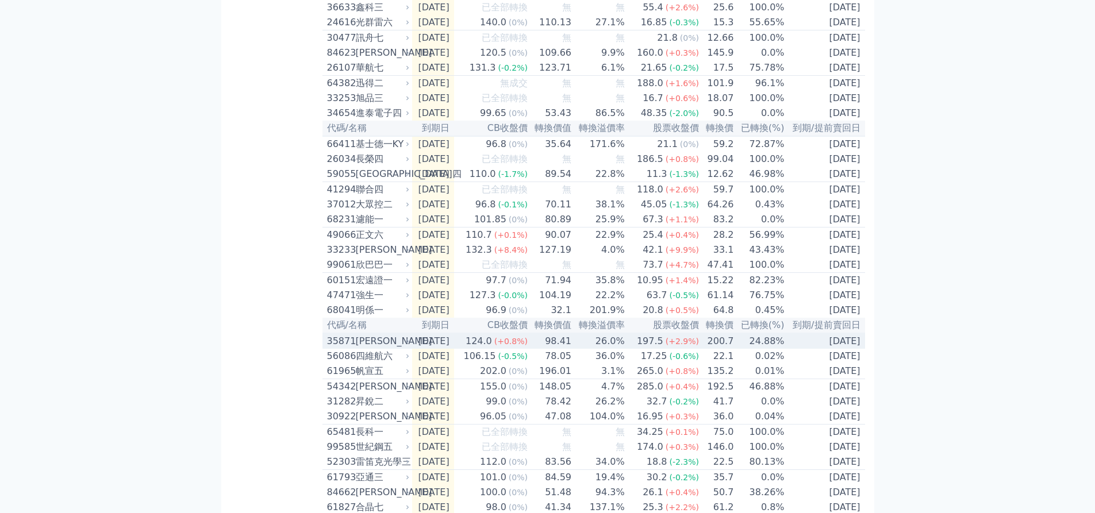
scroll to position [1207, 0]
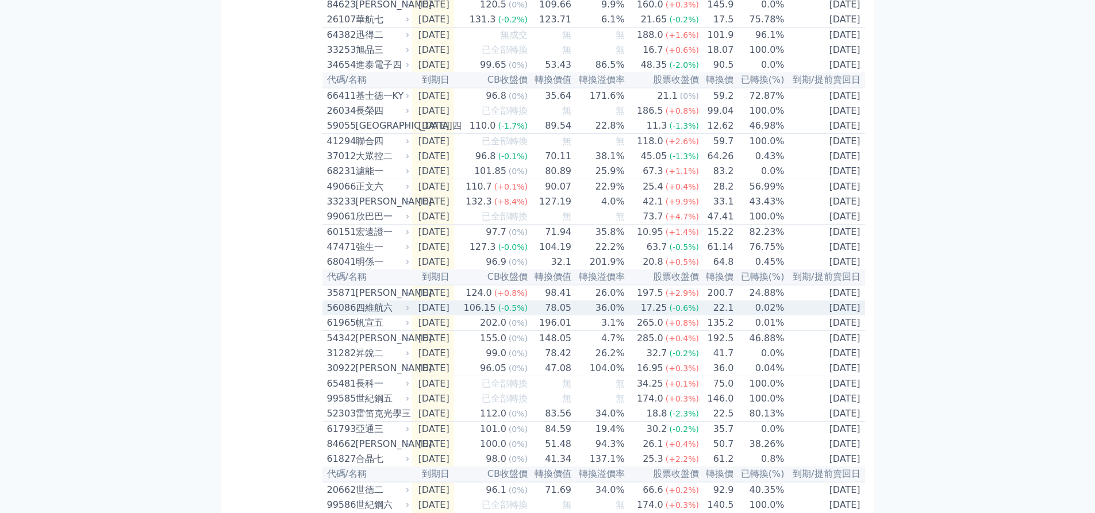
click at [507, 313] on span "(-0.5%)" at bounding box center [513, 307] width 30 height 9
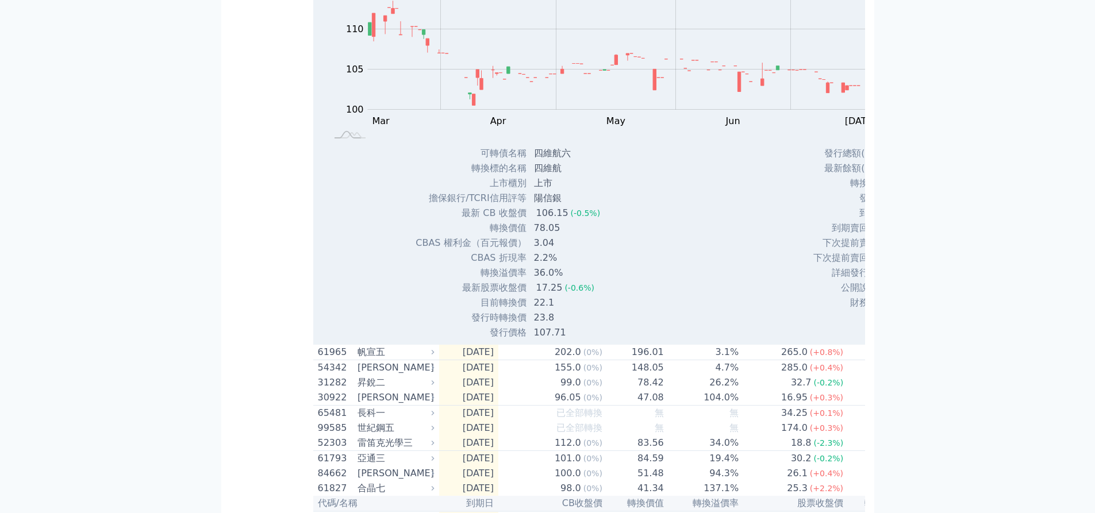
scroll to position [1551, 0]
drag, startPoint x: 468, startPoint y: 442, endPoint x: 432, endPoint y: 438, distance: 36.5
click at [527, 340] on td "107.71" at bounding box center [568, 332] width 83 height 15
click at [511, 340] on div "可轉債名稱 四維航六 轉換標的名稱 四維航 上市櫃別 上市 擔保銀行/TCRI信用評等 陽信銀 最新 CB 收盤價 106.15 (-0.5%) 78.05" at bounding box center [511, 242] width 221 height 194
drag, startPoint x: 464, startPoint y: 436, endPoint x: 426, endPoint y: 438, distance: 38.0
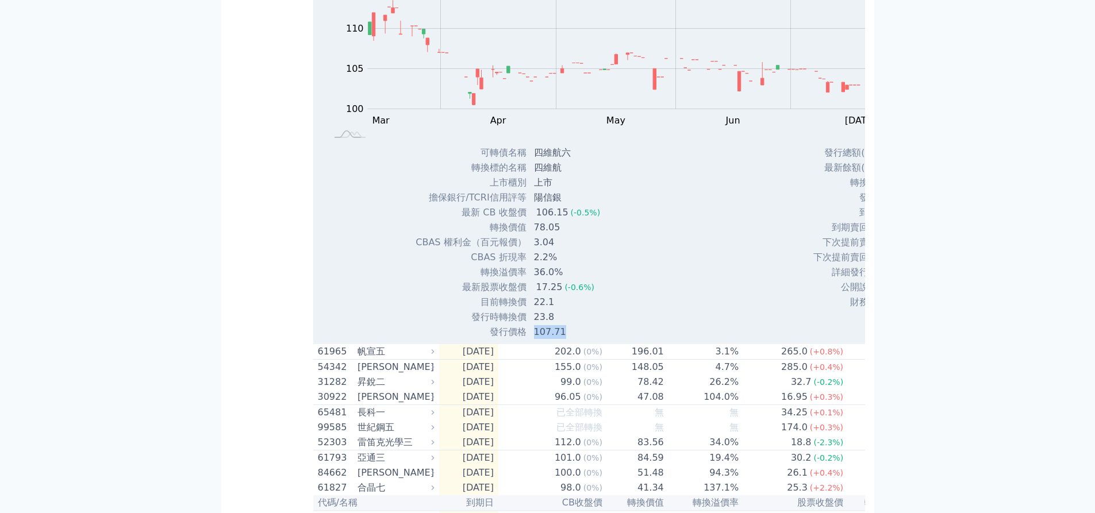
click at [527, 340] on td "107.71" at bounding box center [568, 332] width 83 height 15
drag, startPoint x: 815, startPoint y: 340, endPoint x: 784, endPoint y: 333, distance: 31.7
click at [887, 235] on td "100.0" at bounding box center [930, 227] width 87 height 15
click at [582, 340] on div "Zoom Out 104 96 98 100 102 104 120 115 110 105 95 90 L Mar Apr May Jun Jul Aug …" at bounding box center [694, 155] width 763 height 369
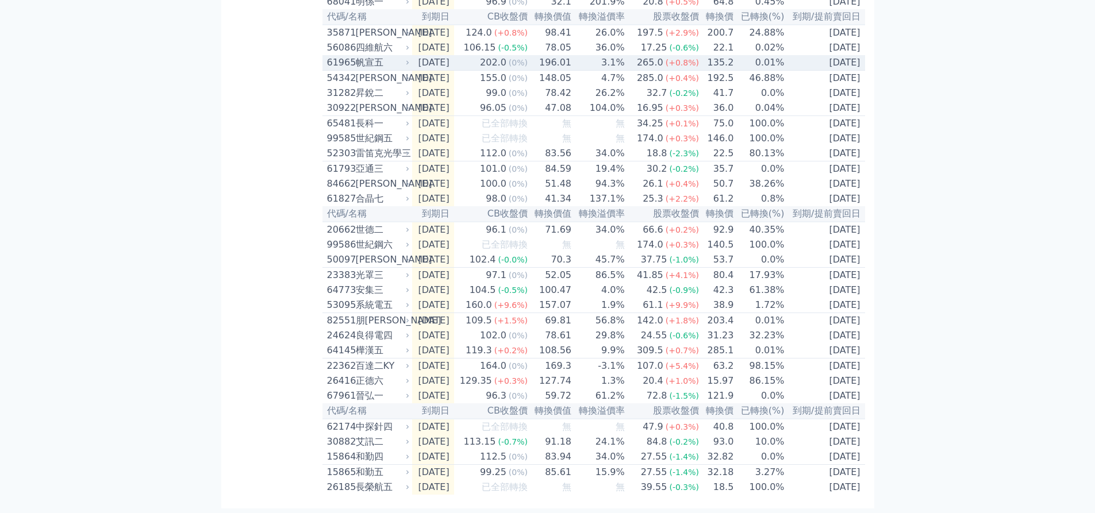
click at [492, 70] on div "202.0" at bounding box center [492, 63] width 31 height 14
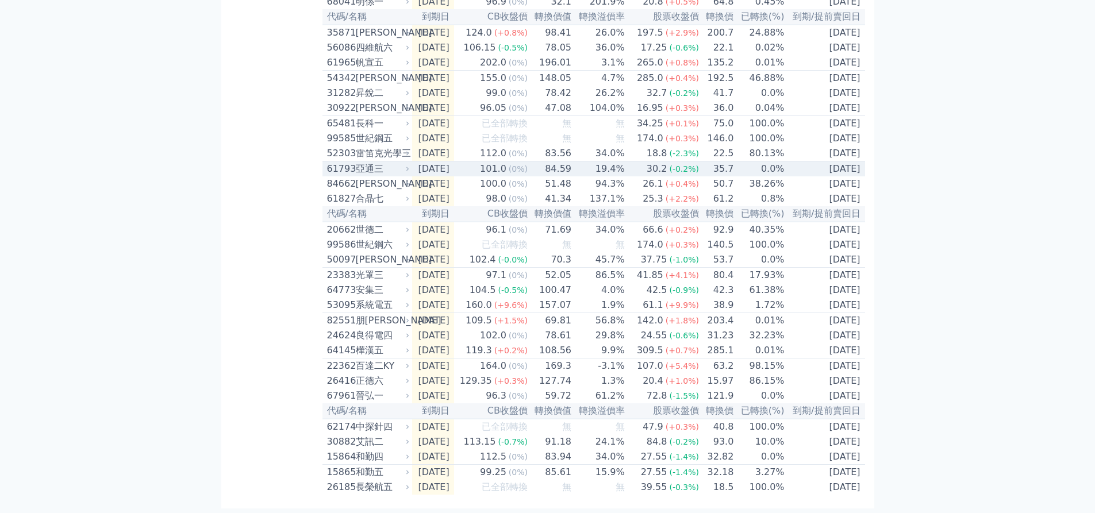
scroll to position [1608, 0]
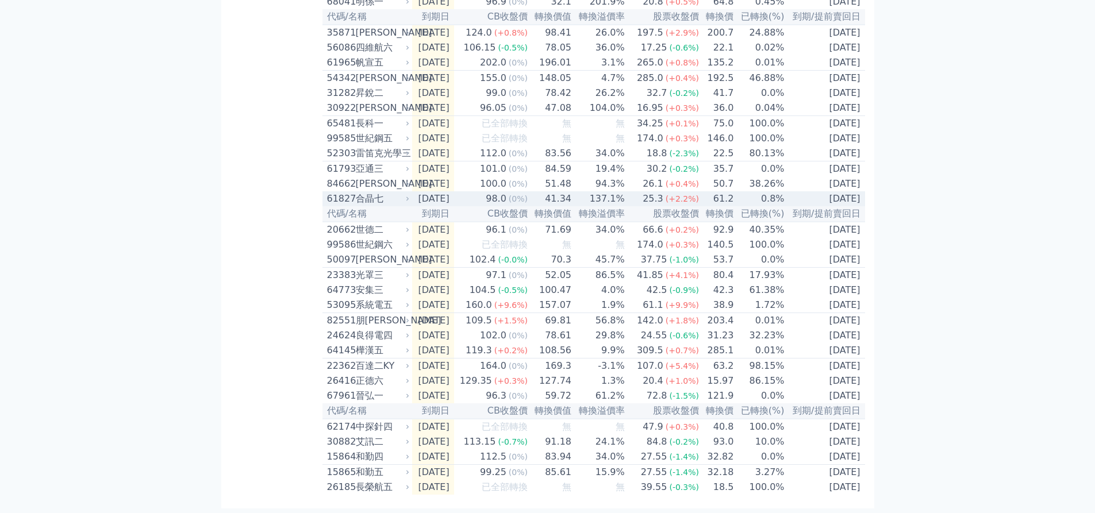
click at [508, 194] on span "(0%)" at bounding box center [517, 198] width 19 height 9
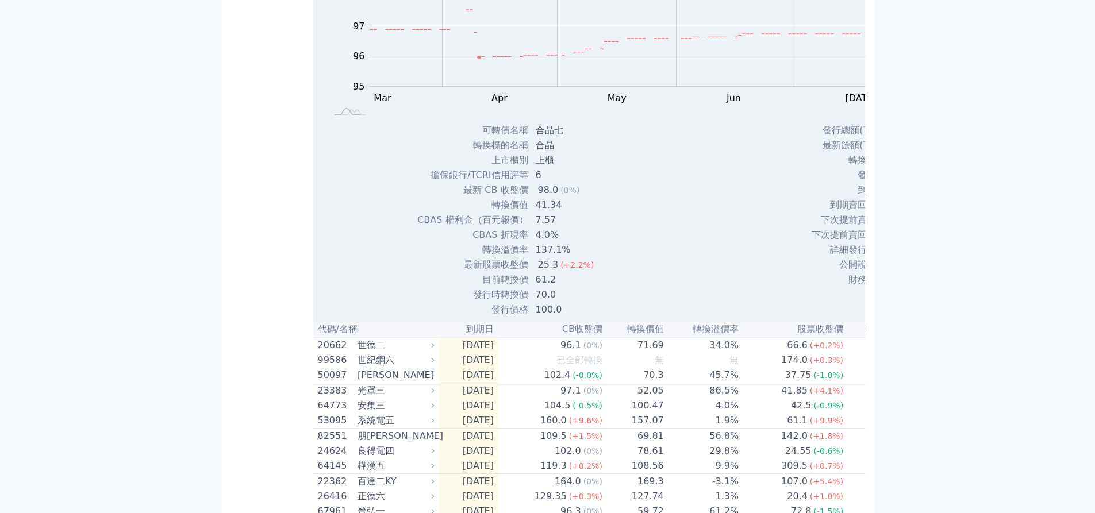
scroll to position [1723, 0]
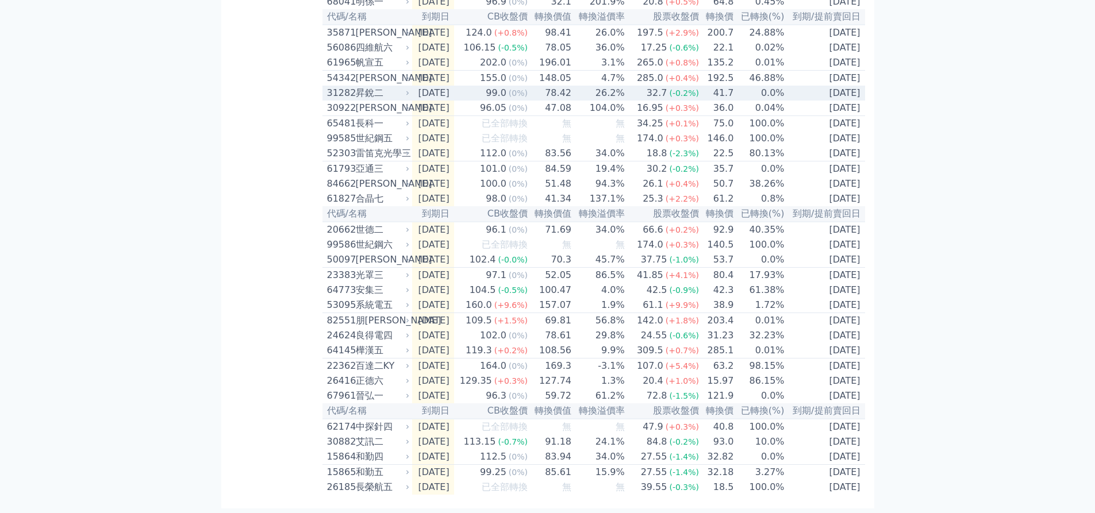
scroll to position [1608, 0]
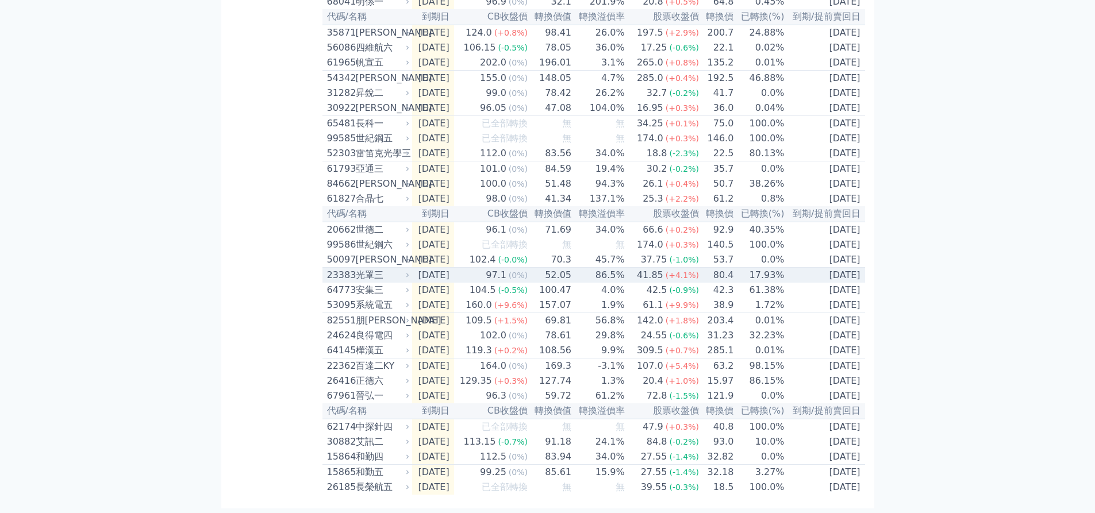
click at [498, 268] on div "97.1" at bounding box center [495, 275] width 25 height 14
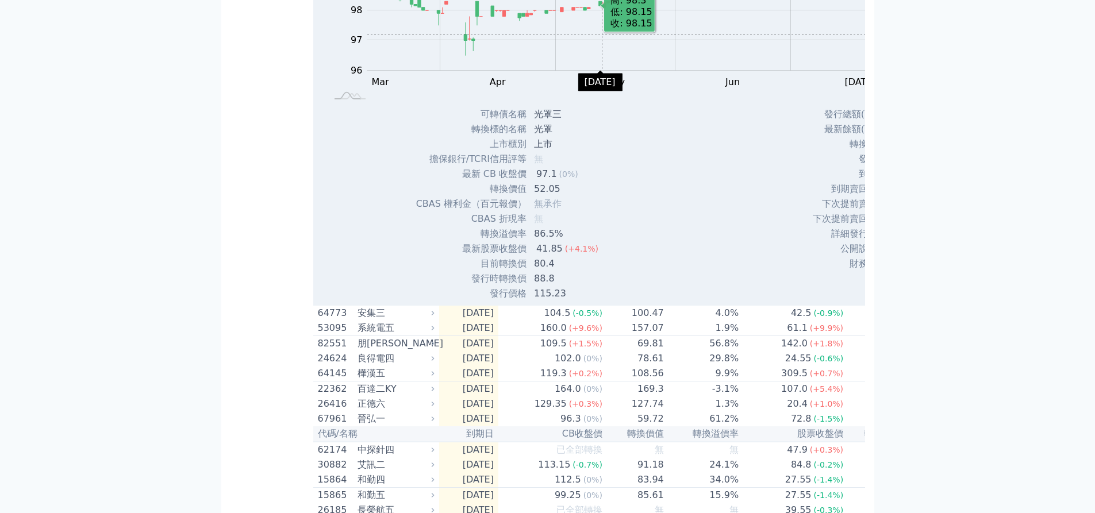
scroll to position [1838, 0]
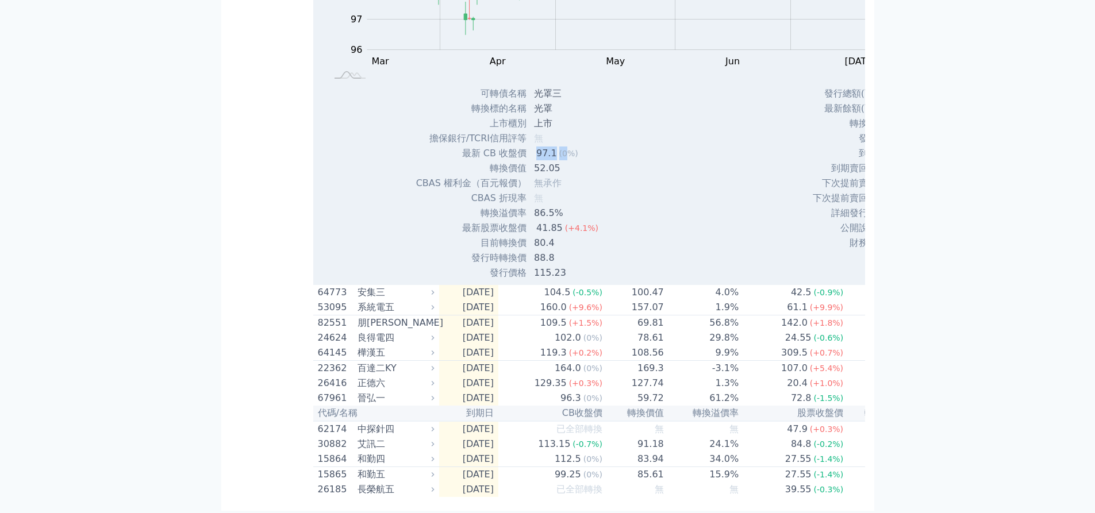
drag, startPoint x: 436, startPoint y: 279, endPoint x: 460, endPoint y: 278, distance: 24.2
click at [527, 161] on td "97.1 (0%)" at bounding box center [567, 153] width 80 height 15
click at [536, 280] on div "Zoom Out 100 94 95 96 97 98 99 100 101 L Mar Apr May Jun Jul Aug Sep Oct 開: 99.…" at bounding box center [694, 96] width 763 height 369
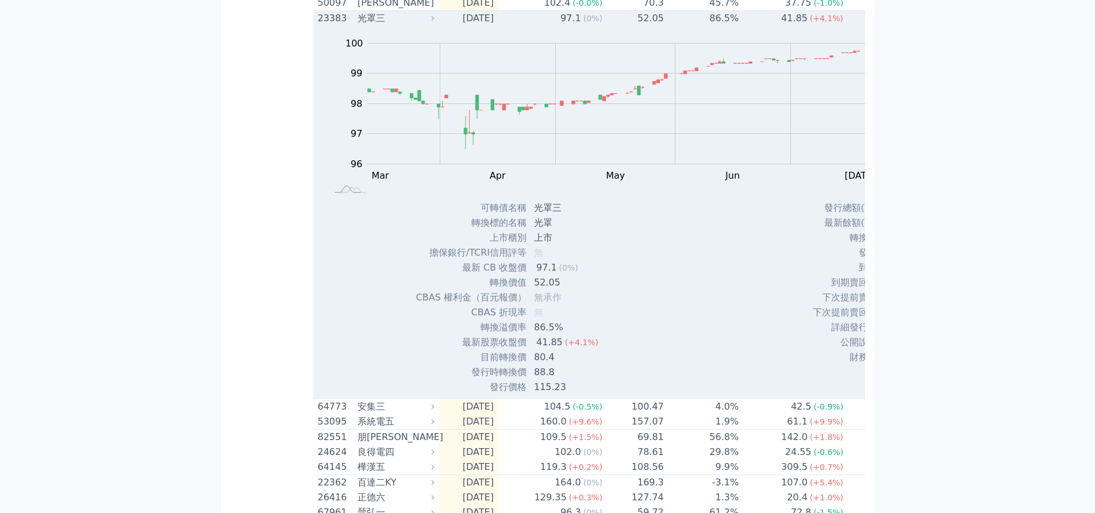
scroll to position [1436, 0]
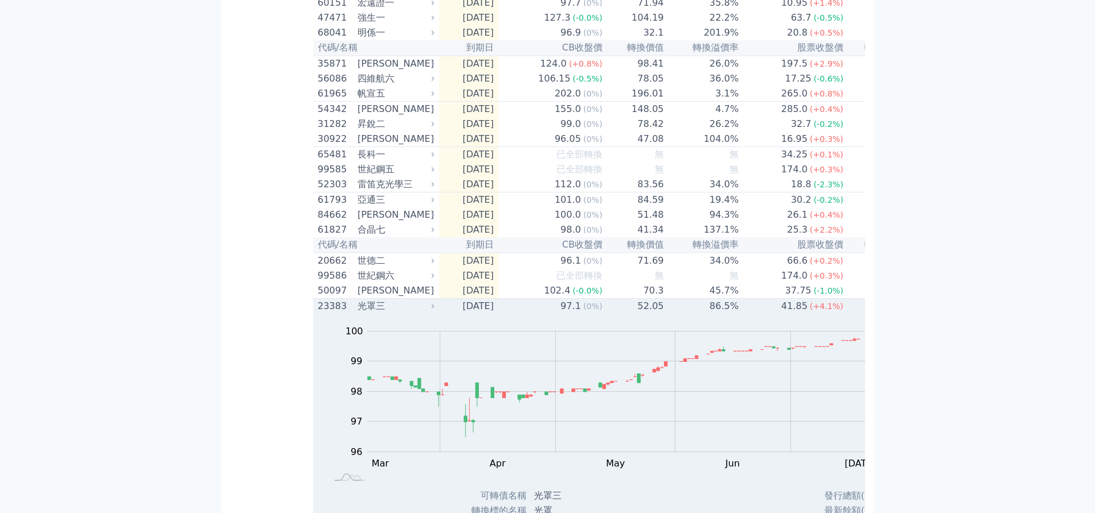
click at [498, 314] on td "97.1 (0%)" at bounding box center [550, 307] width 105 height 16
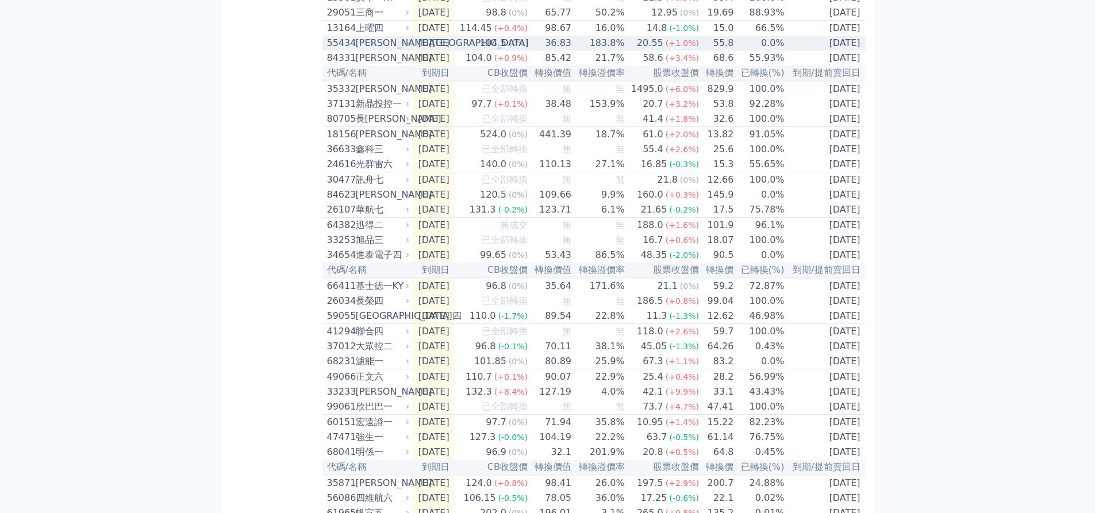
scroll to position [861, 0]
